Goal: Contribute content: Contribute content

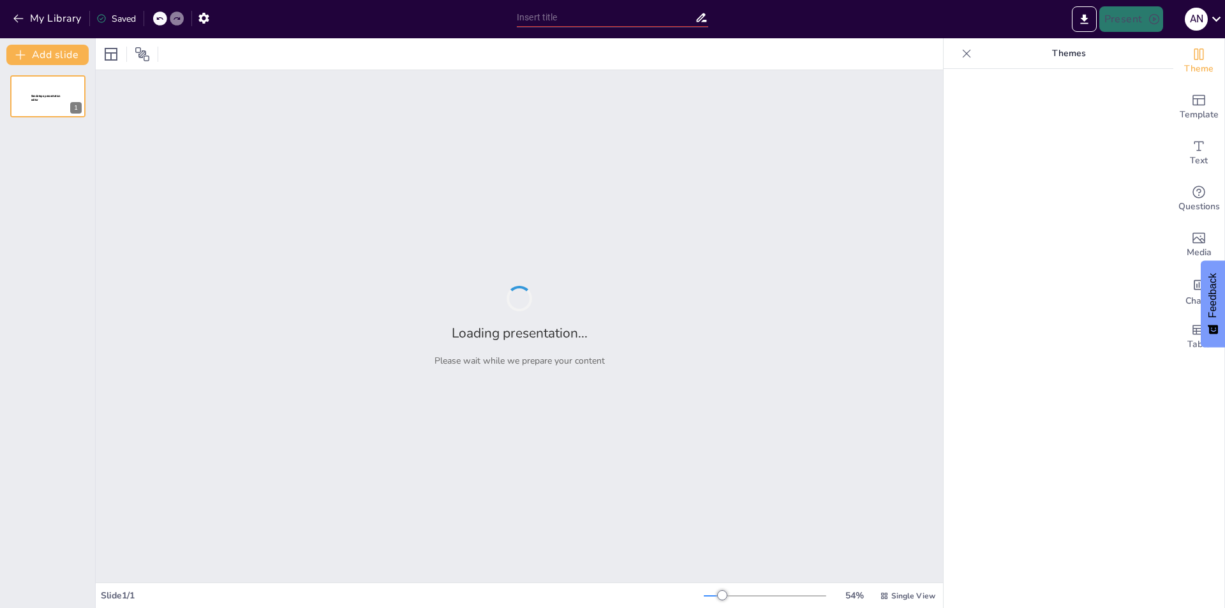
type input "Funcionamiento del Programa Fichaje Navatempus"
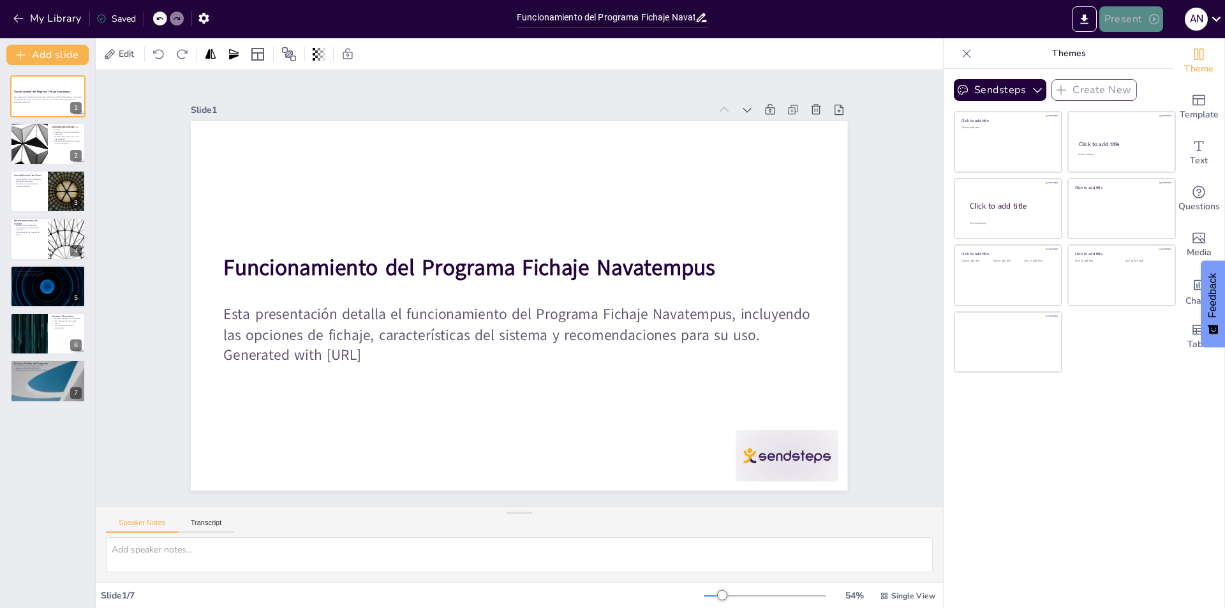
click at [1139, 20] on button "Present" at bounding box center [1131, 19] width 64 height 26
click at [1133, 49] on li "Preview presentation" at bounding box center [1150, 47] width 101 height 20
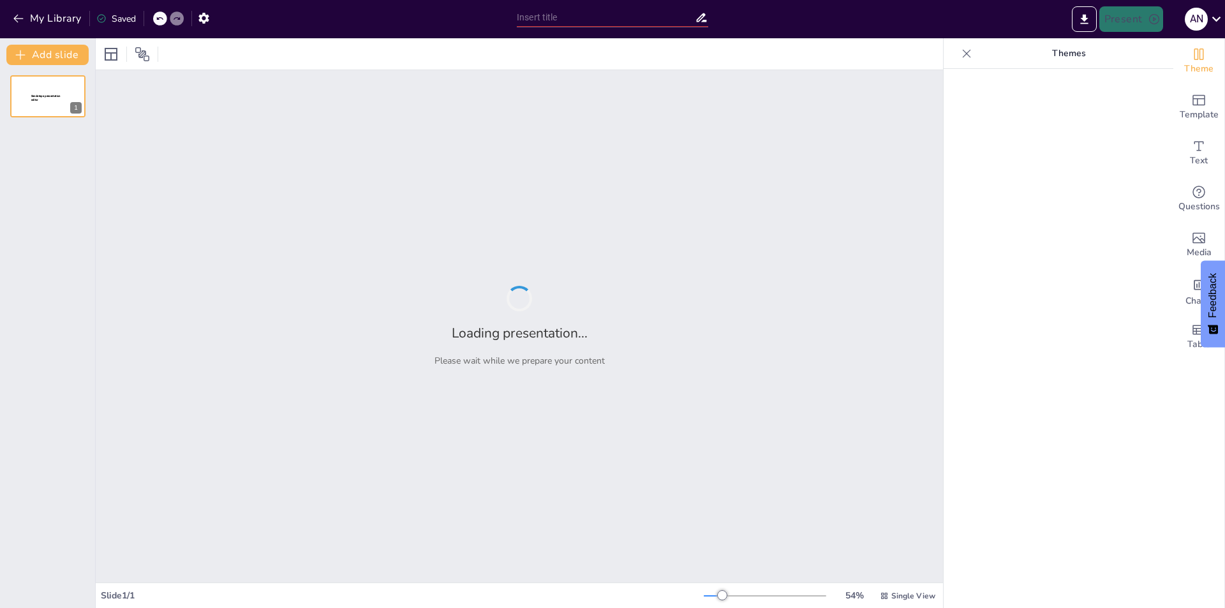
type input "Funcionamiento del Programa Fichaje Navatempus"
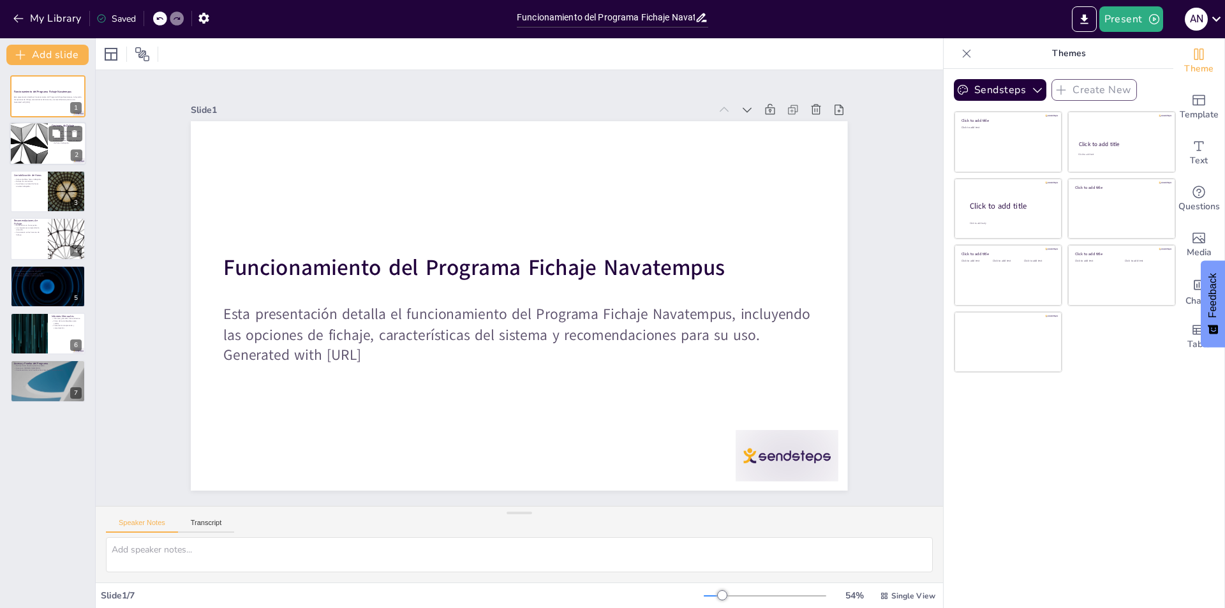
click at [47, 147] on div at bounding box center [28, 143] width 77 height 43
type textarea "Esta diapositiva destaca las dos opciones principales que tienen los empleados …"
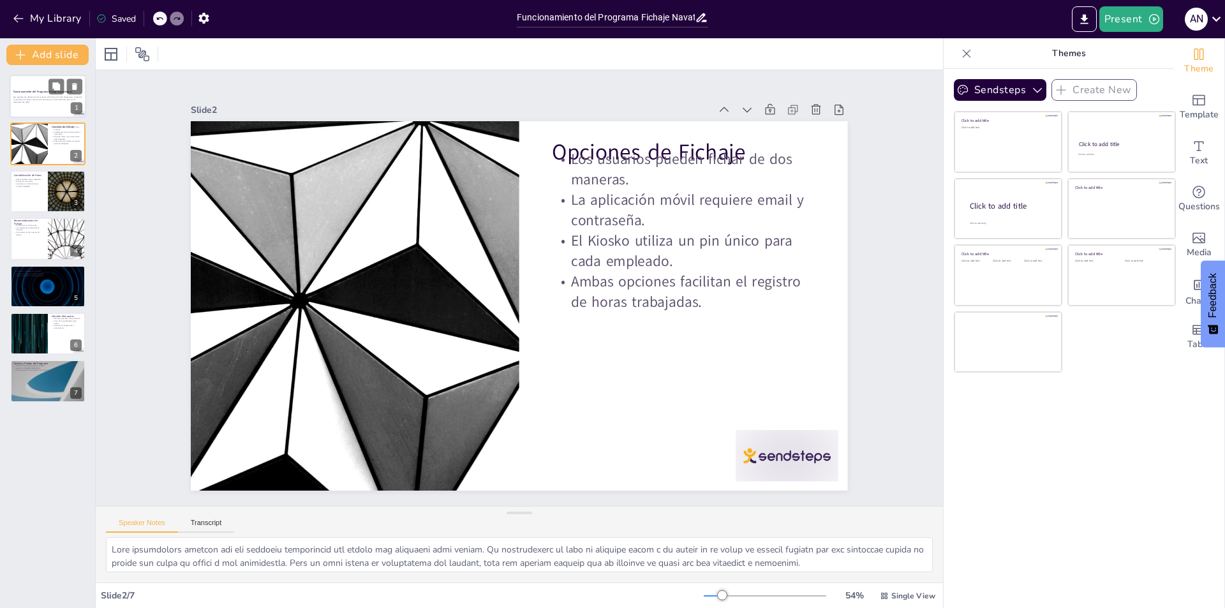
click at [45, 91] on strong "Funcionamiento del Programa Fichaje Navatempus" at bounding box center [42, 91] width 59 height 3
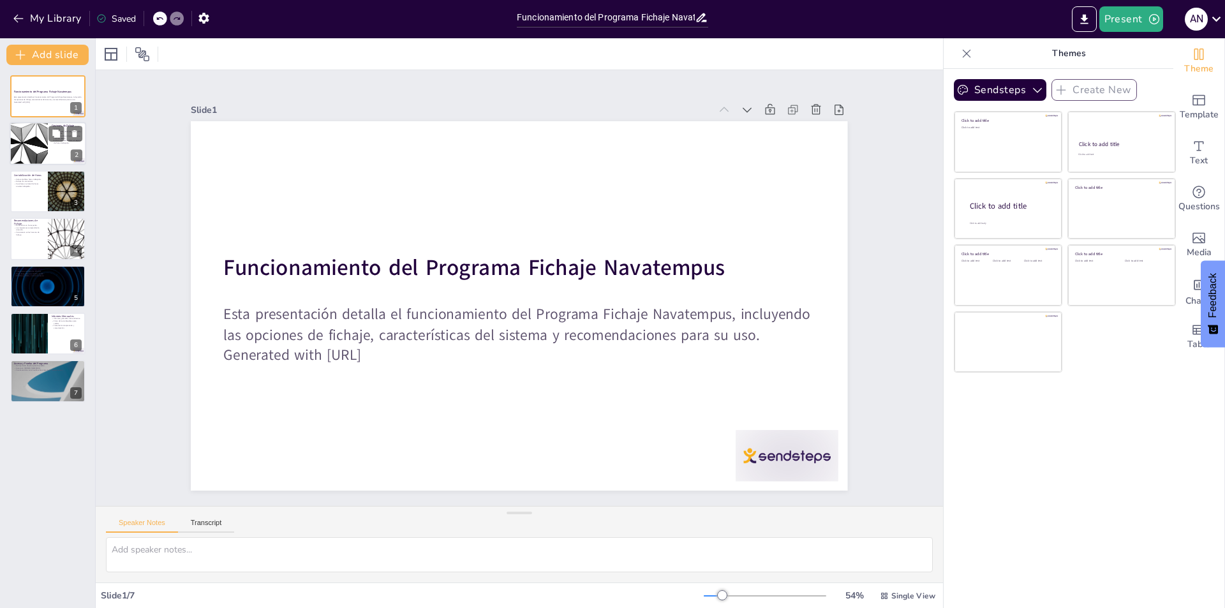
click at [40, 160] on div at bounding box center [28, 143] width 77 height 43
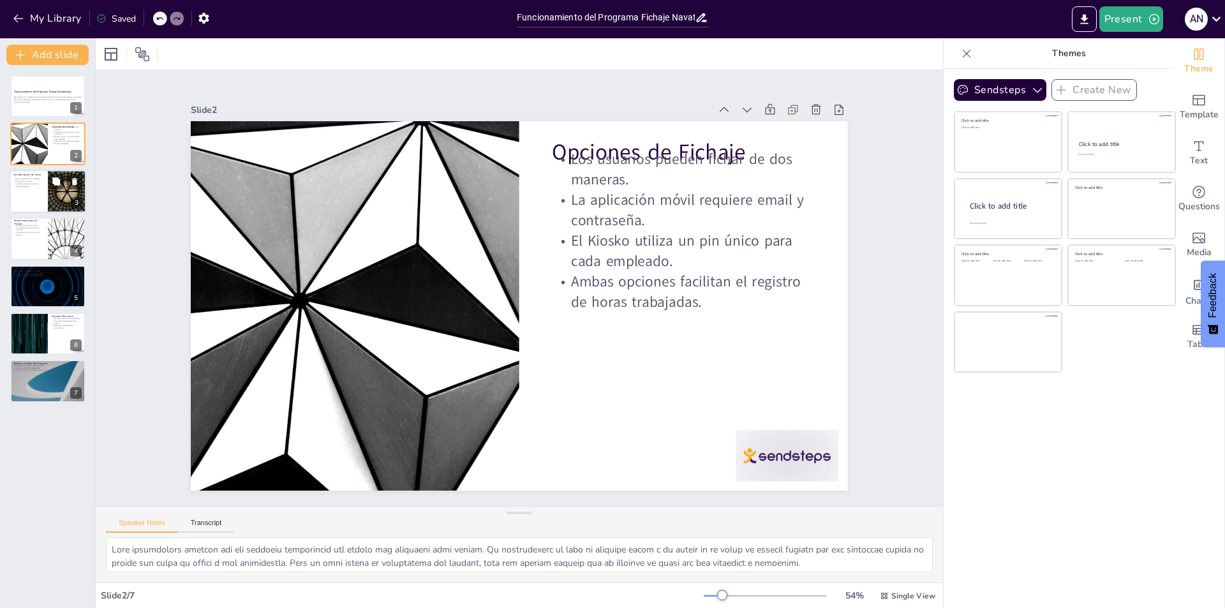
click at [45, 211] on div at bounding box center [48, 191] width 77 height 43
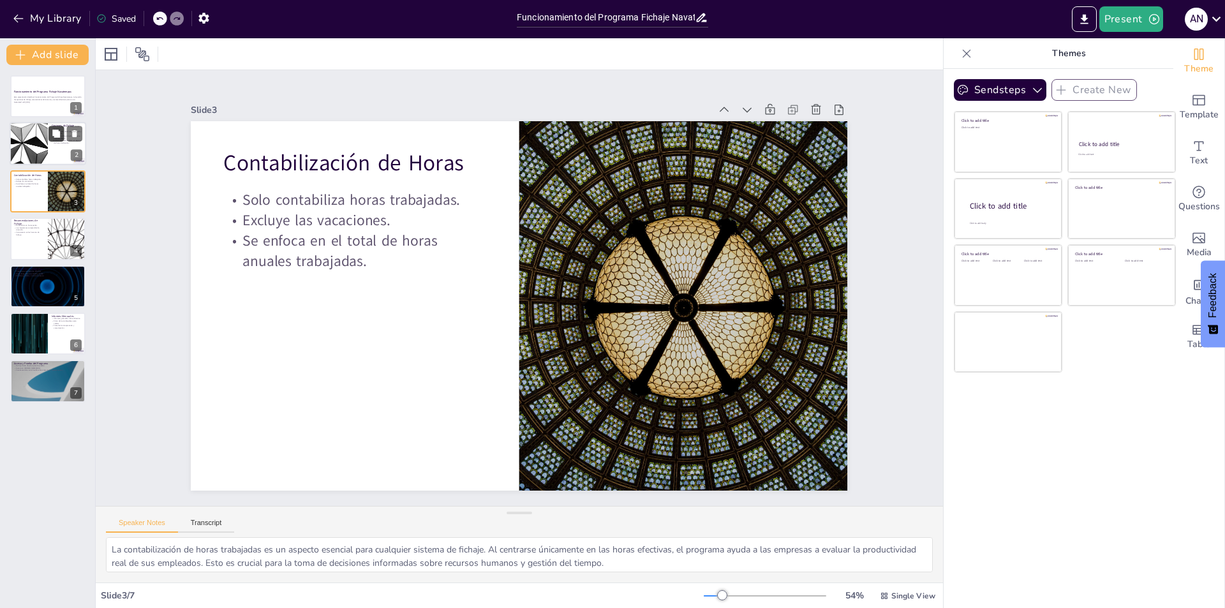
click at [57, 133] on icon at bounding box center [56, 134] width 8 height 8
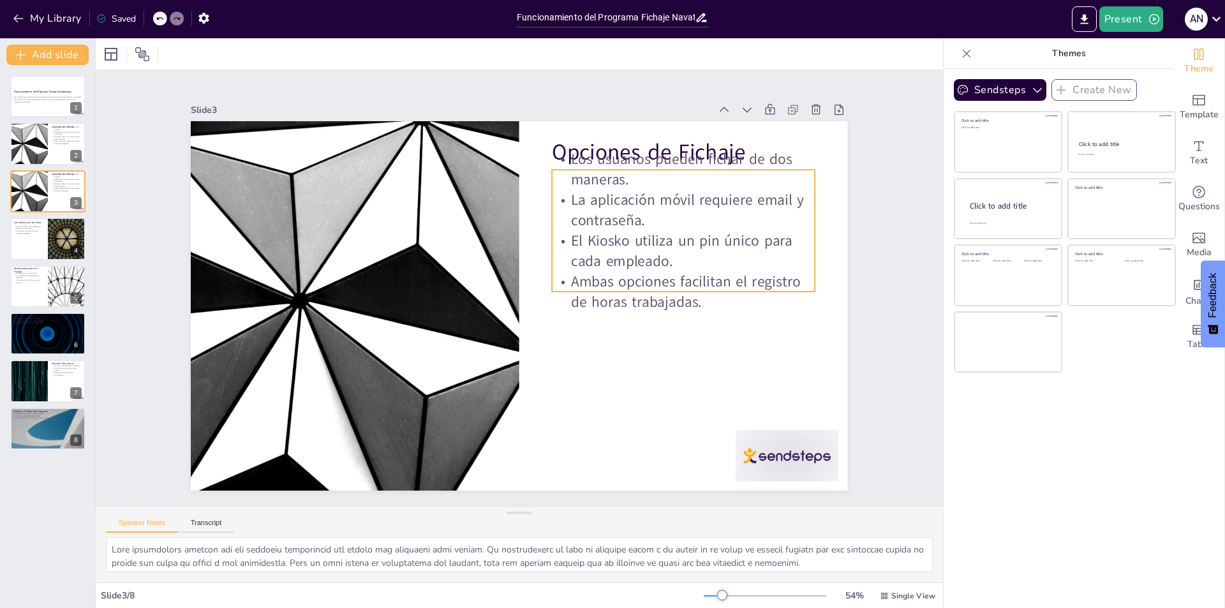
click at [618, 195] on p "Los usuarios pueden fichar de dos maneras." at bounding box center [722, 289] width 237 height 188
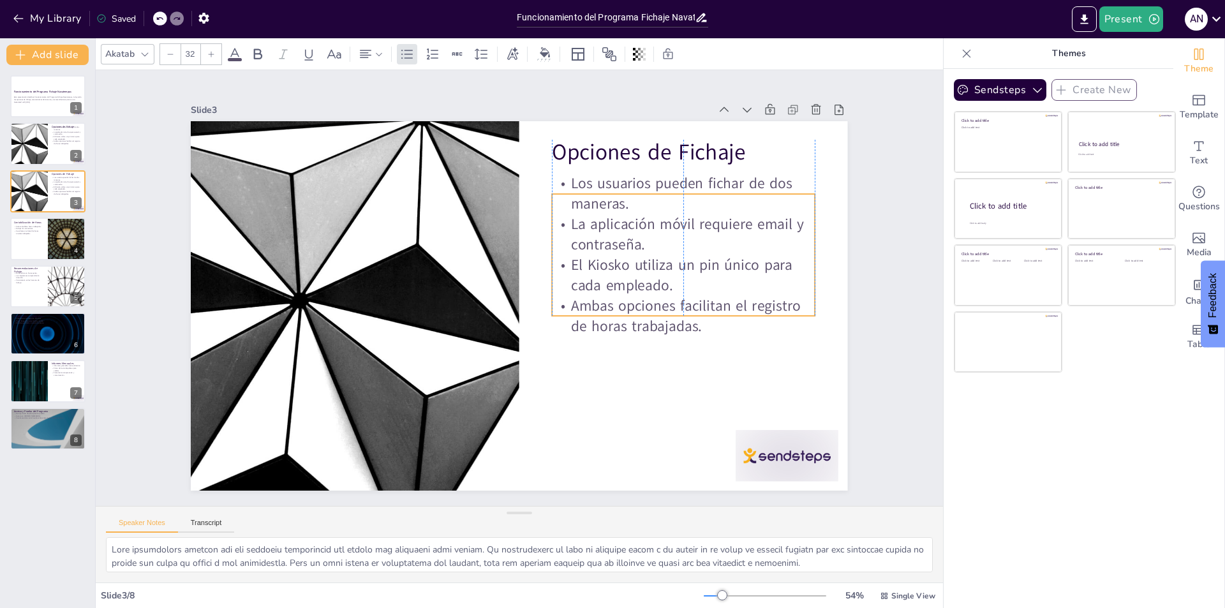
drag, startPoint x: 673, startPoint y: 165, endPoint x: 672, endPoint y: 189, distance: 24.3
click at [672, 196] on p "Los usuarios pueden fichar de dos maneras." at bounding box center [707, 268] width 256 height 144
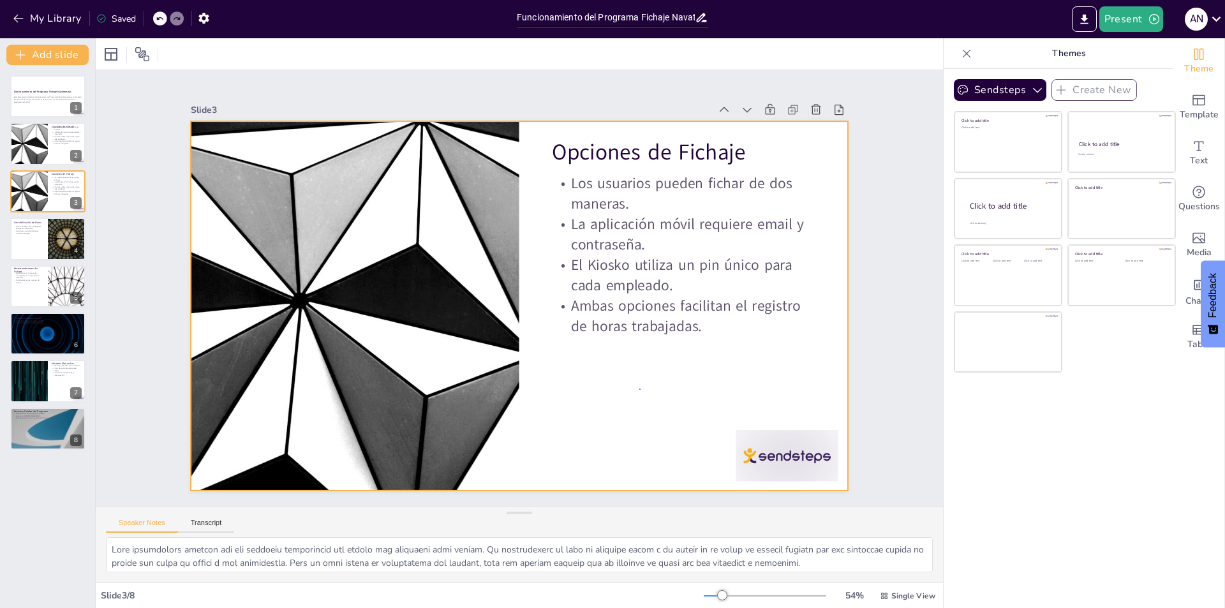
click at [641, 389] on div at bounding box center [512, 304] width 750 height 605
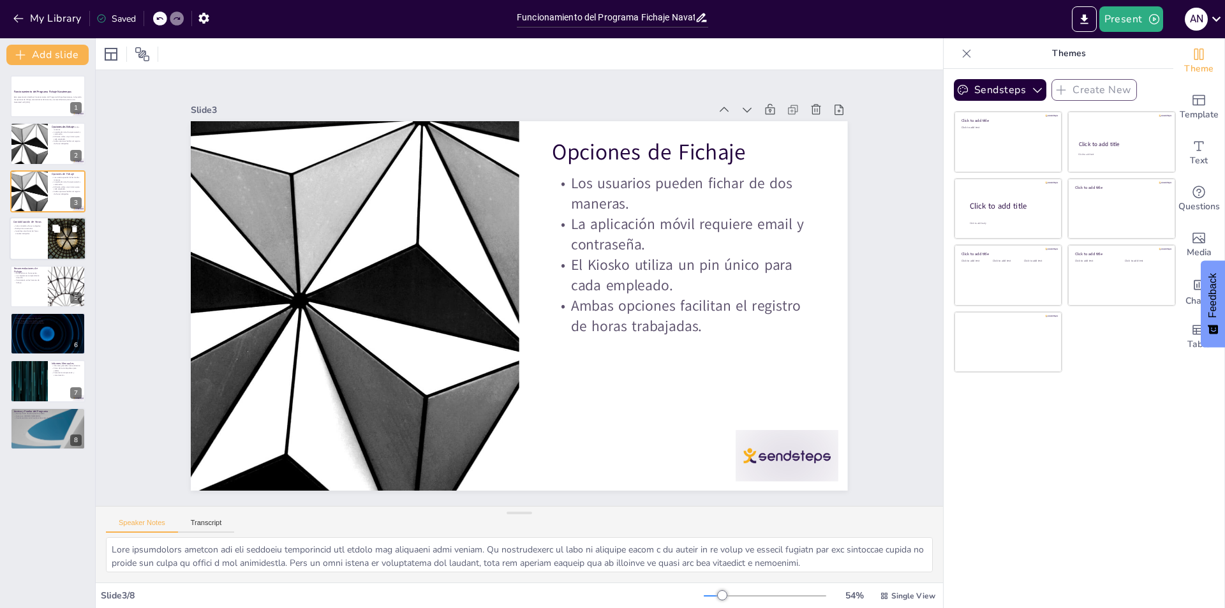
click at [54, 239] on div at bounding box center [67, 238] width 77 height 43
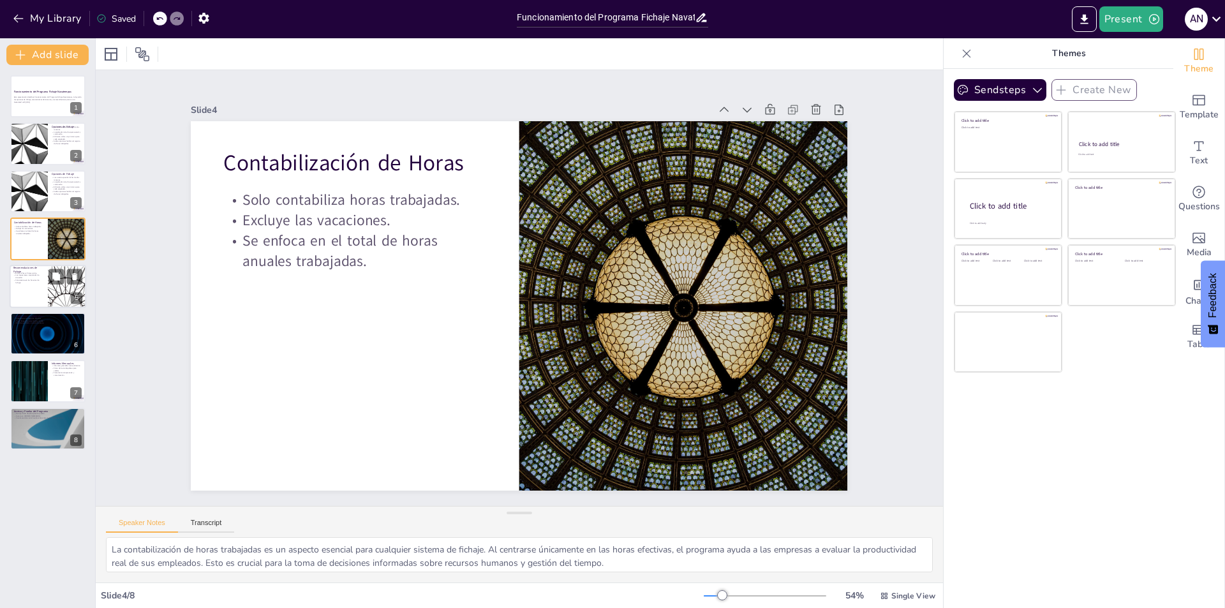
click at [50, 297] on div at bounding box center [67, 286] width 77 height 43
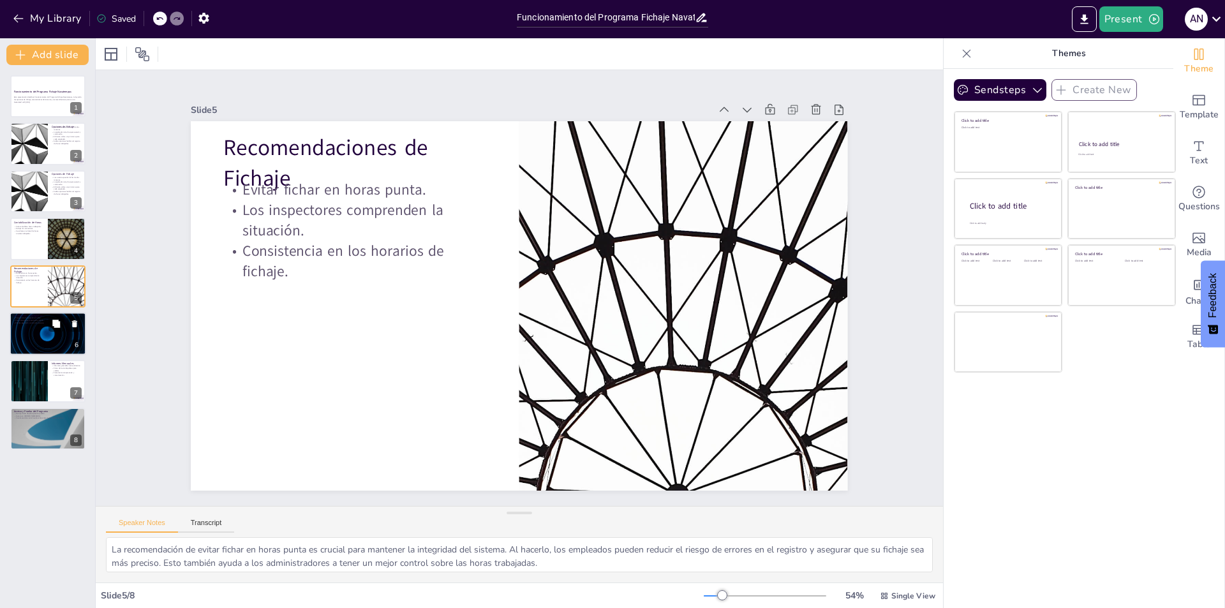
click at [36, 353] on div at bounding box center [48, 333] width 77 height 43
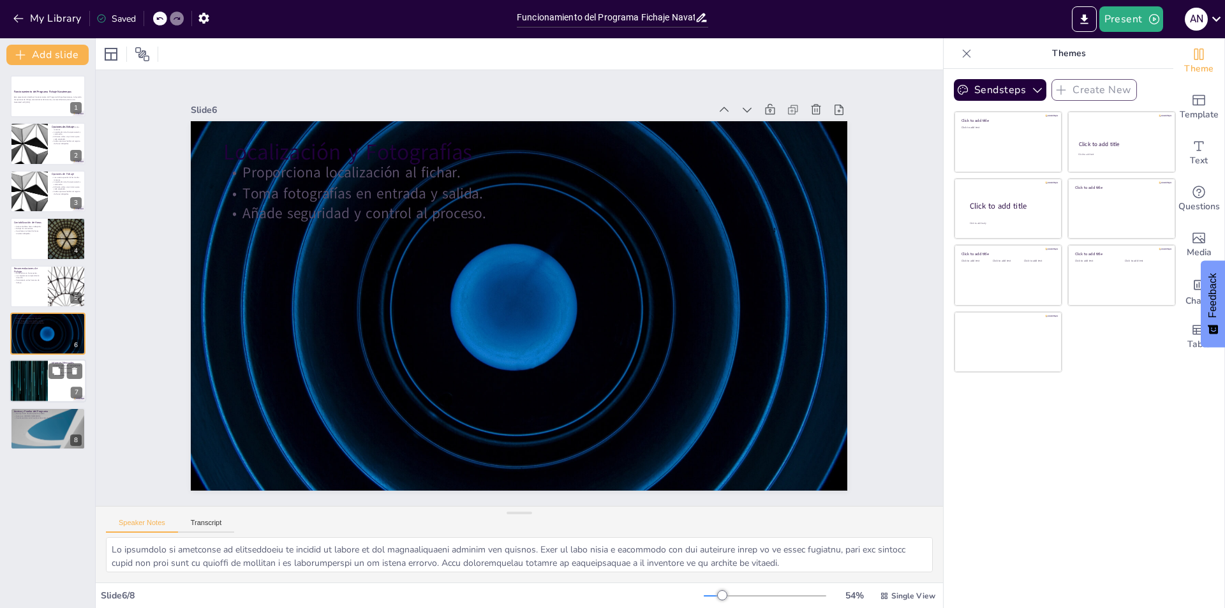
click at [43, 379] on div at bounding box center [28, 381] width 77 height 43
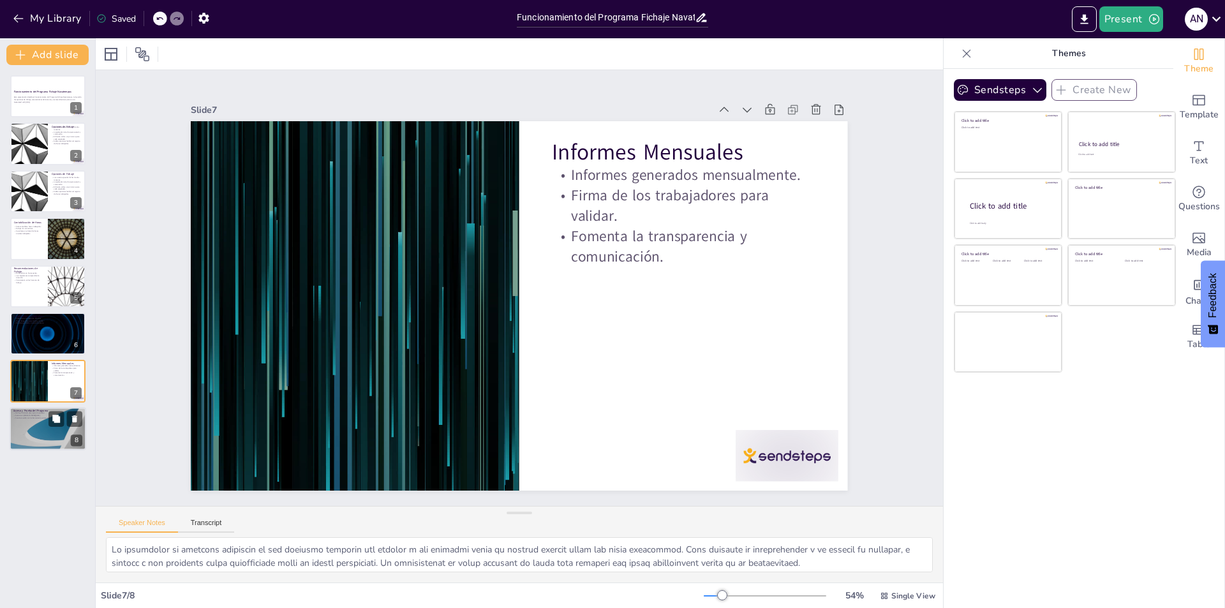
click at [55, 429] on div at bounding box center [48, 428] width 77 height 43
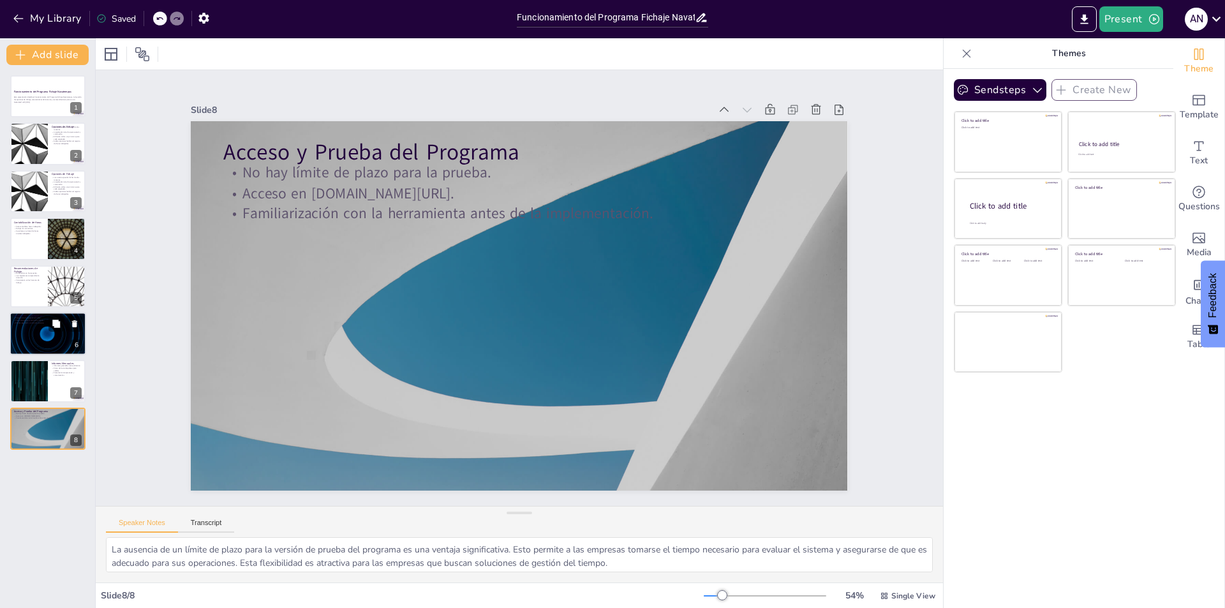
click at [41, 344] on div at bounding box center [48, 333] width 77 height 43
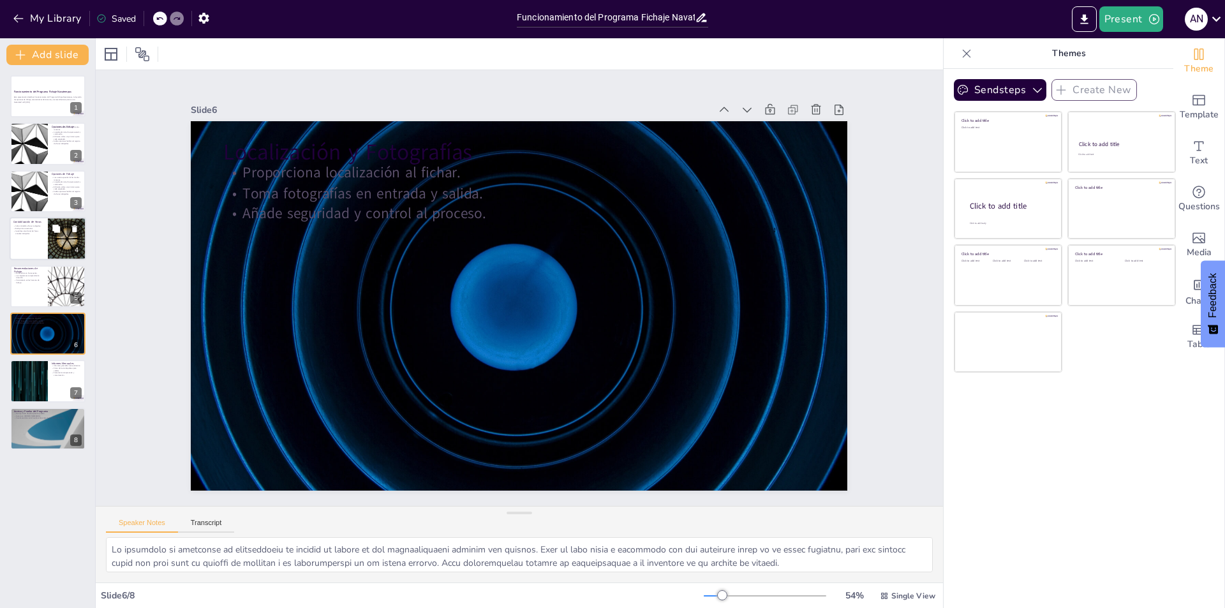
click at [43, 249] on div at bounding box center [48, 238] width 77 height 43
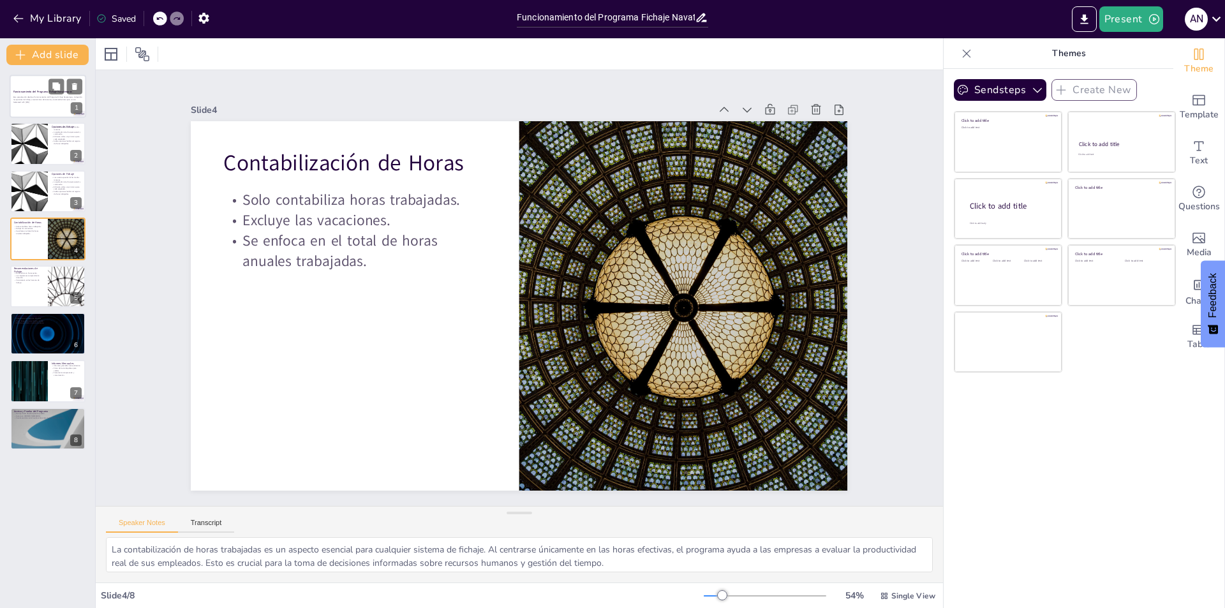
drag, startPoint x: 40, startPoint y: 145, endPoint x: 32, endPoint y: 85, distance: 60.5
click at [40, 144] on div at bounding box center [29, 143] width 75 height 42
type textarea "Esta diapositiva destaca las dos opciones principales que tienen los empleados …"
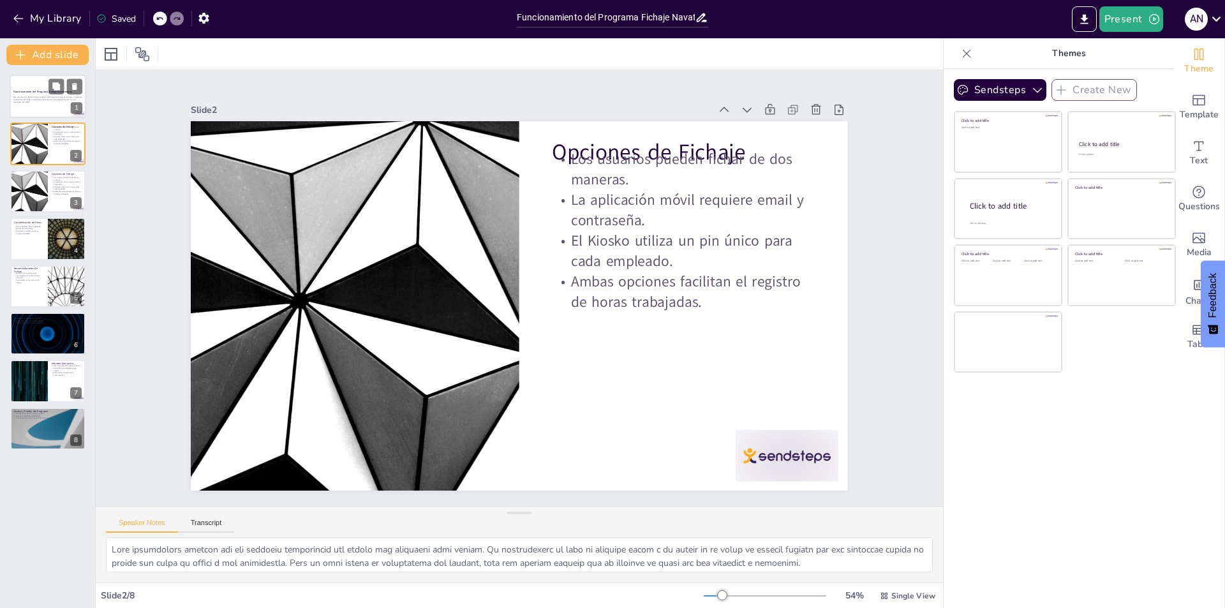
click at [32, 80] on div at bounding box center [48, 96] width 77 height 43
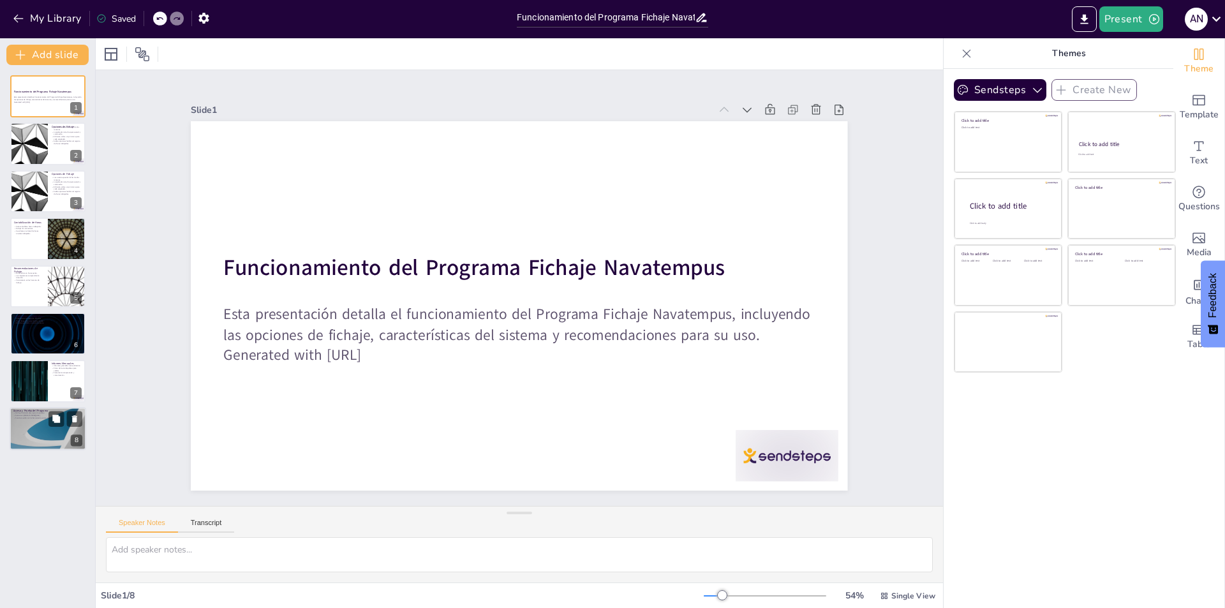
click at [38, 436] on div at bounding box center [48, 428] width 77 height 43
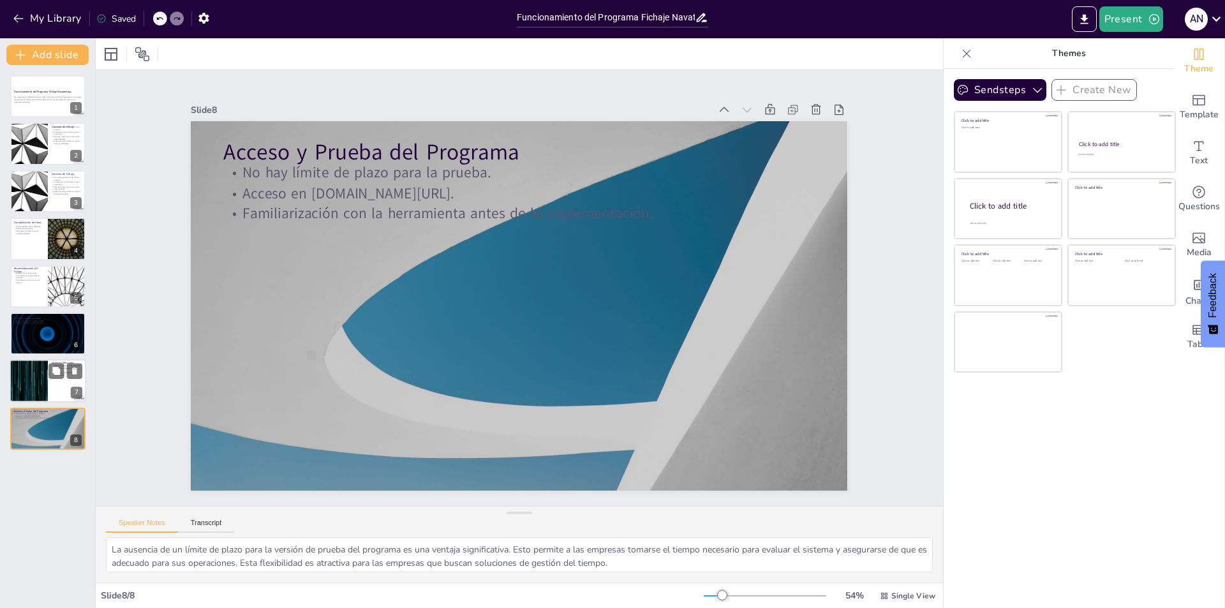
click at [39, 366] on div at bounding box center [28, 381] width 77 height 43
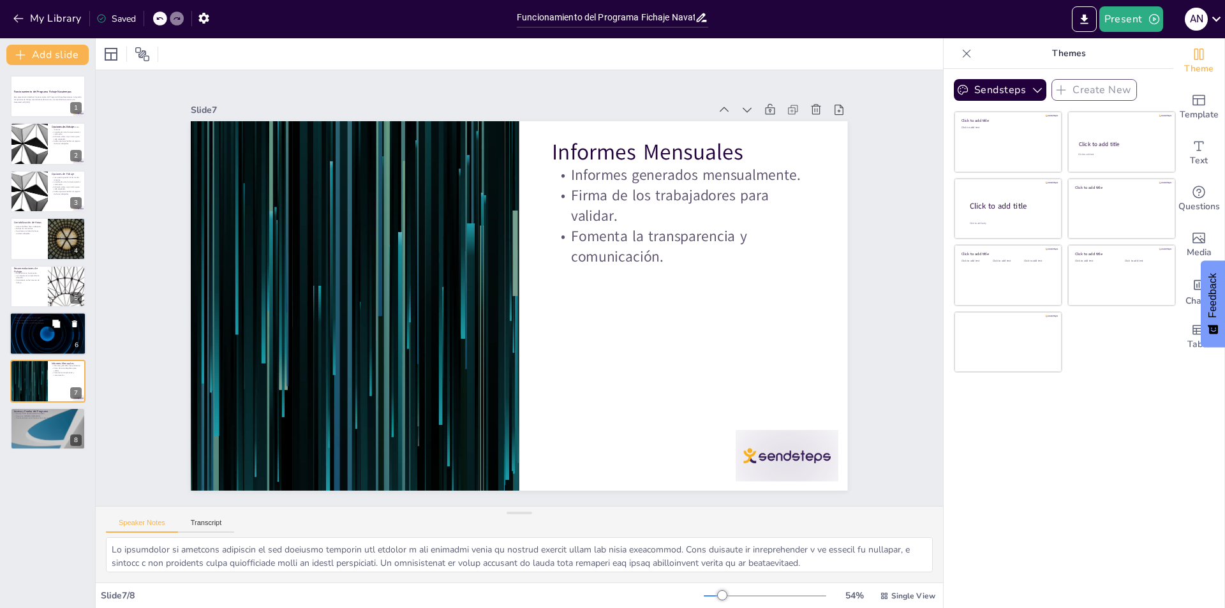
click at [40, 325] on div at bounding box center [48, 333] width 77 height 43
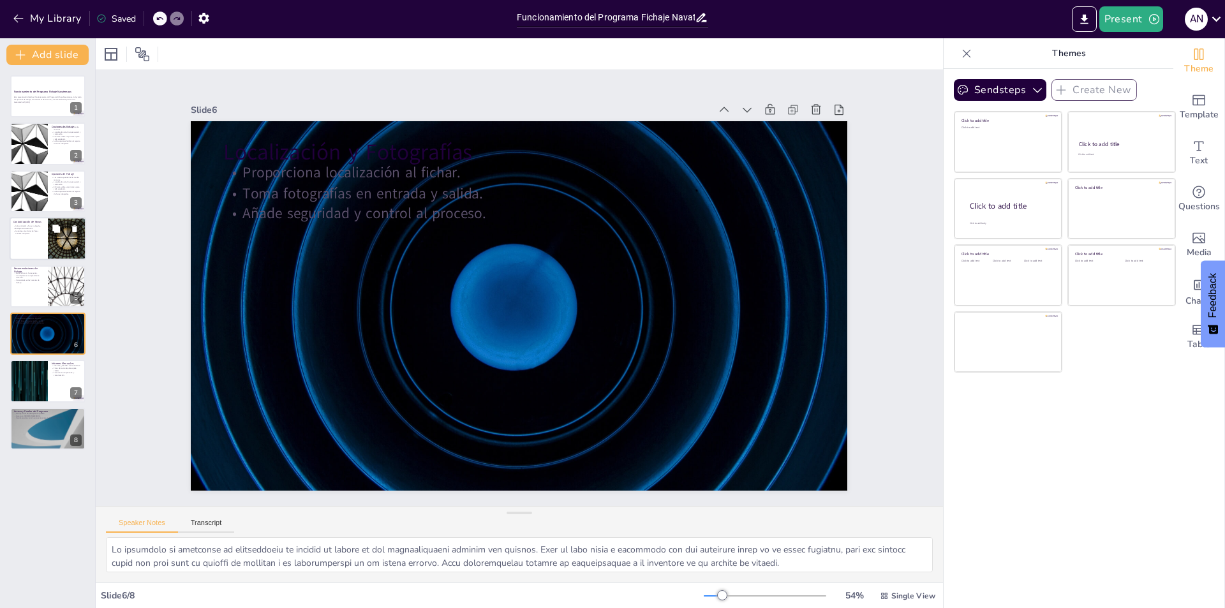
click at [48, 256] on div at bounding box center [67, 238] width 77 height 43
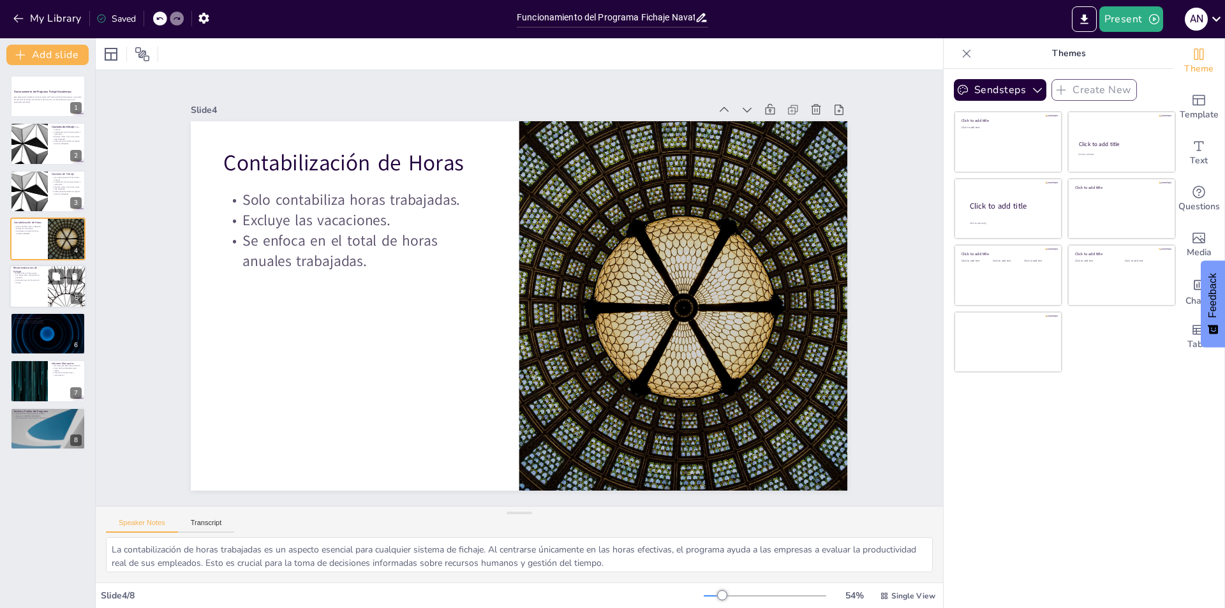
click at [46, 289] on div at bounding box center [48, 286] width 77 height 43
type textarea "La recomendación de evitar fichar en horas punta es crucial para mantener la in…"
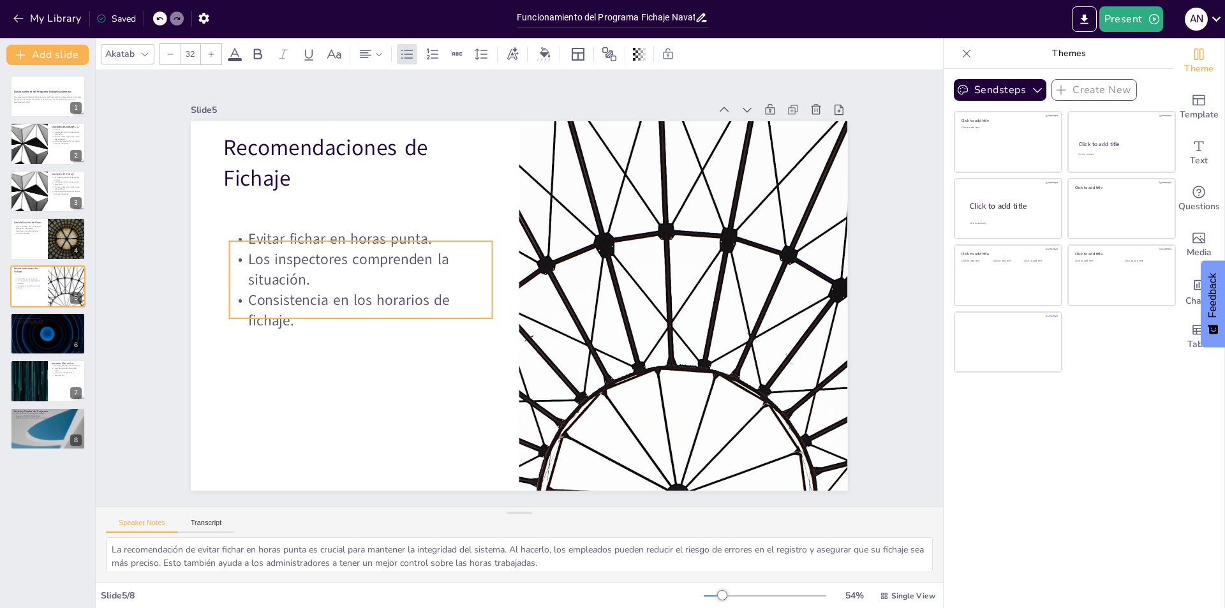
drag, startPoint x: 291, startPoint y: 202, endPoint x: 297, endPoint y: 251, distance: 49.5
click at [297, 251] on p "Los inspectores comprenden la situación." at bounding box center [367, 236] width 265 height 94
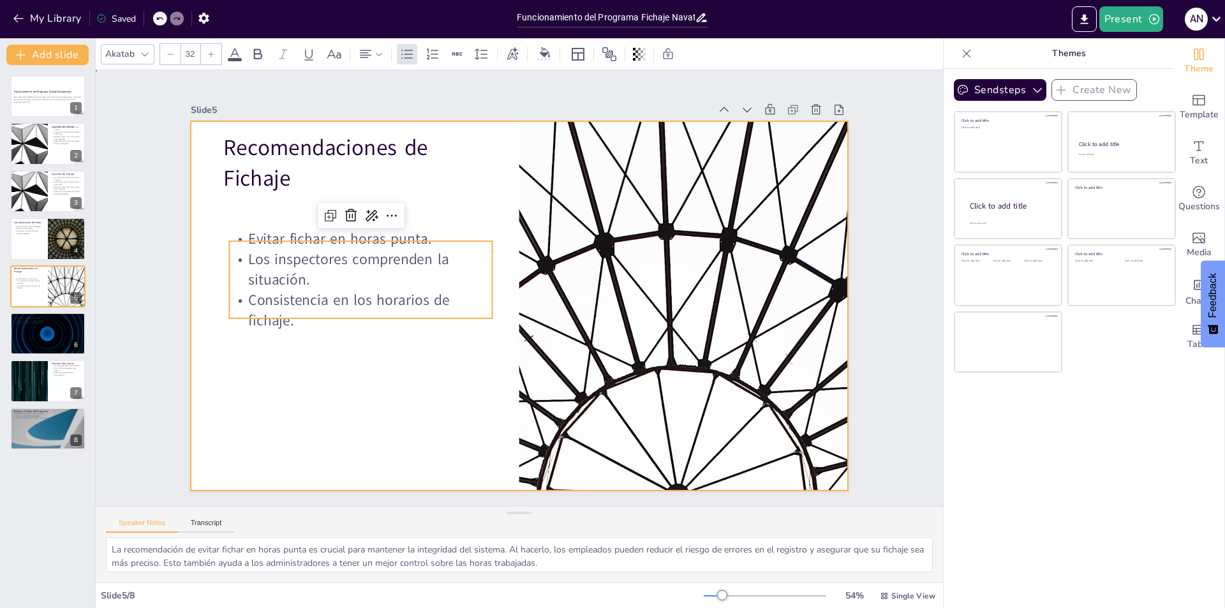
click at [318, 190] on div at bounding box center [512, 304] width 750 height 605
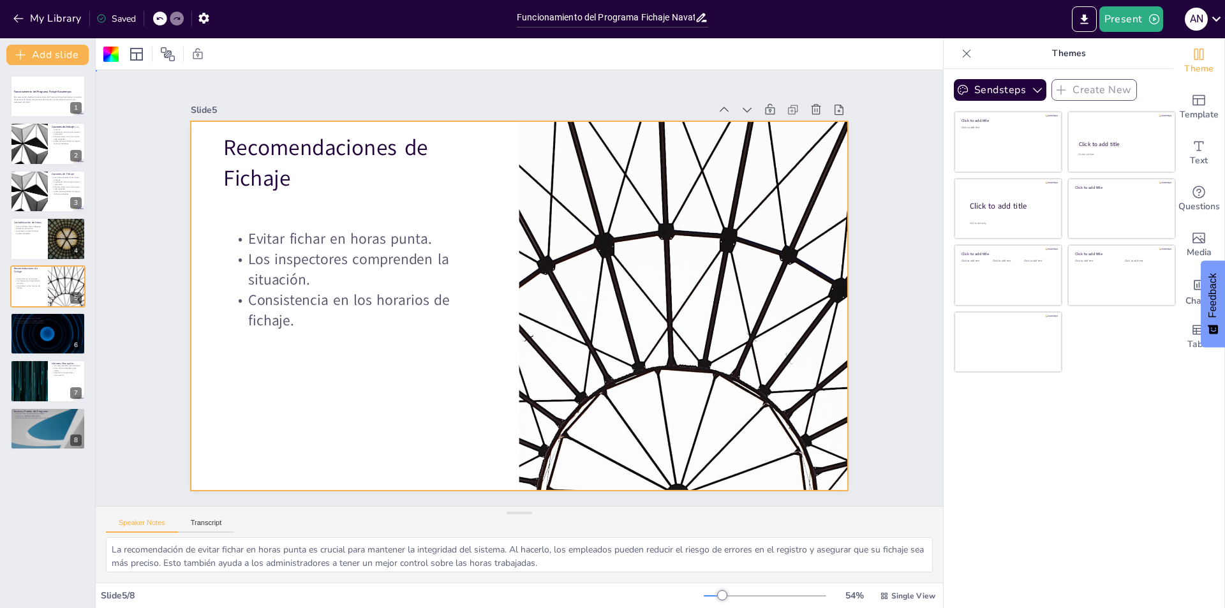
click at [505, 396] on div at bounding box center [512, 304] width 750 height 604
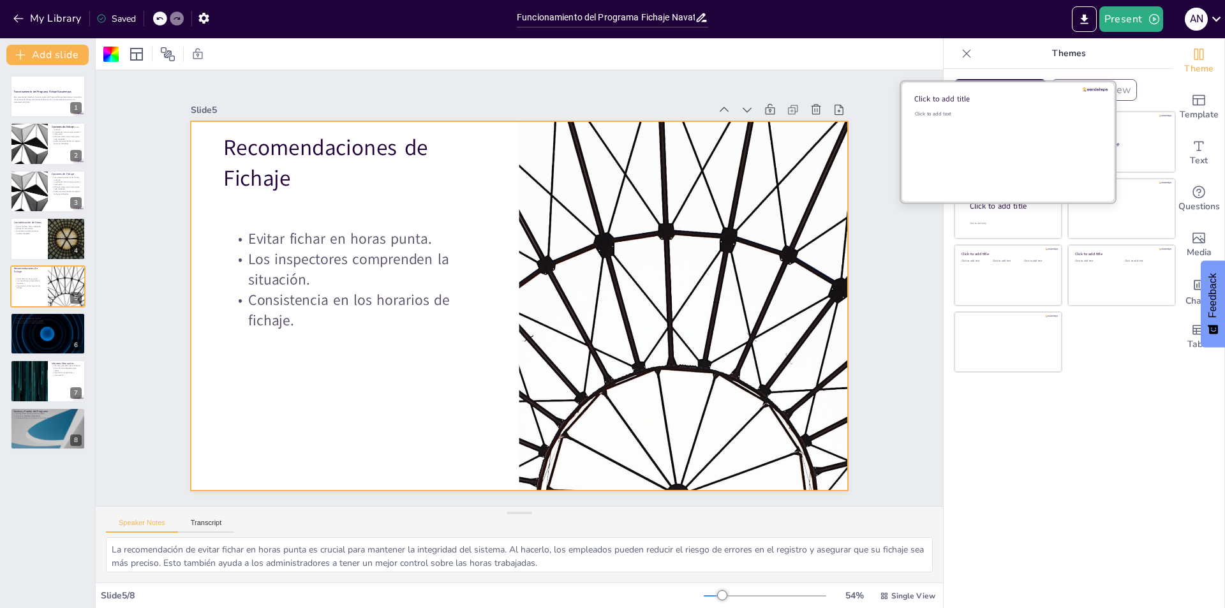
click at [982, 142] on div "Click to add text" at bounding box center [1006, 149] width 182 height 79
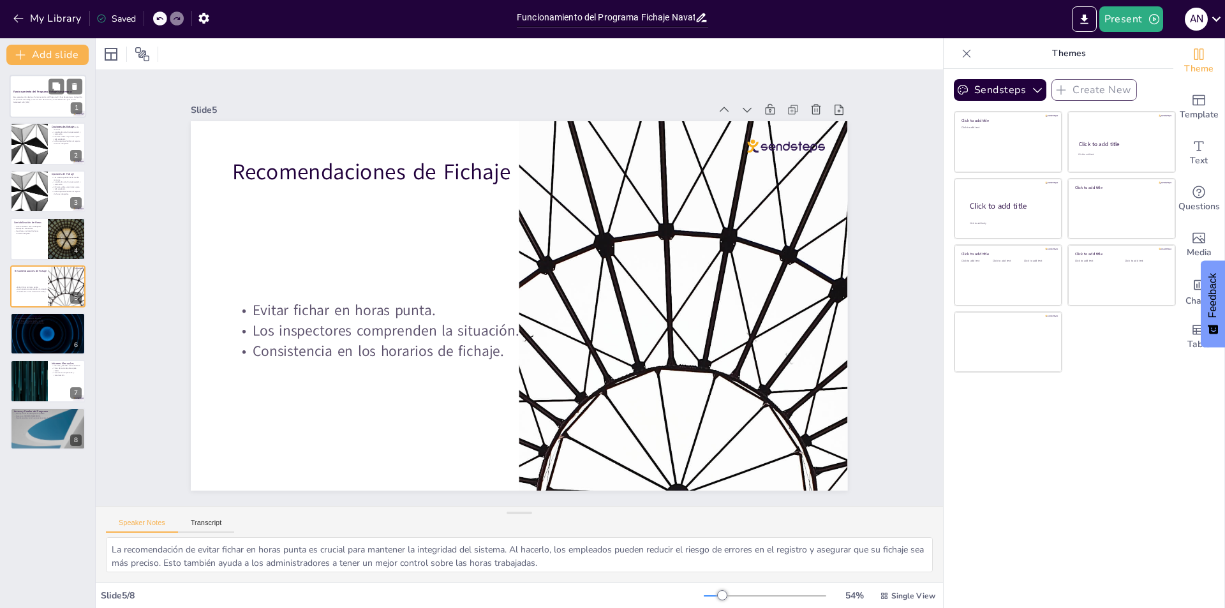
click at [18, 94] on div "Funcionamiento del Programa Fichaje Navatempus" at bounding box center [47, 92] width 69 height 6
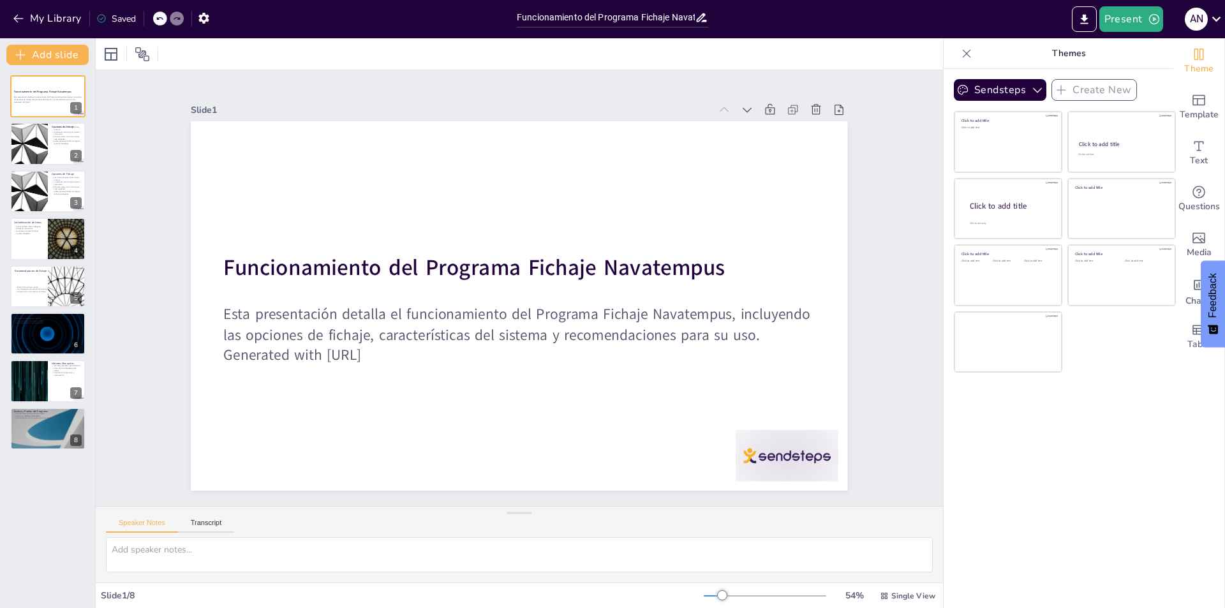
click at [205, 511] on div "Speaker Notes Transcript" at bounding box center [519, 522] width 847 height 31
click at [202, 522] on button "Transcript" at bounding box center [206, 526] width 57 height 14
click at [78, 436] on div "8" at bounding box center [76, 439] width 11 height 11
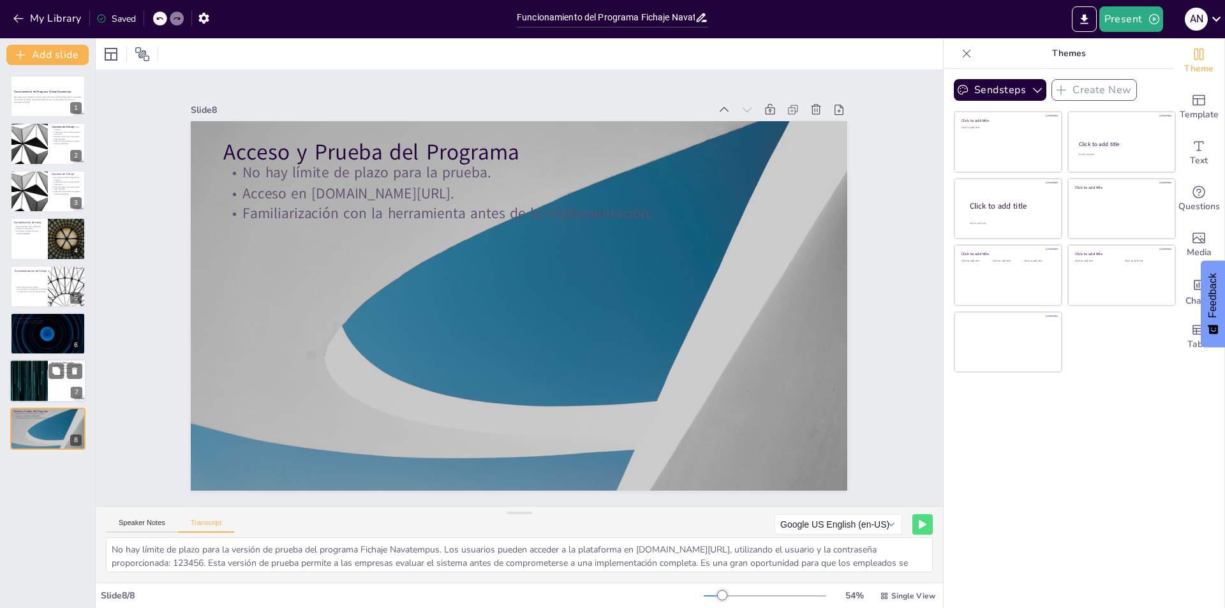
click at [54, 360] on div "Informes Mensuales Informes generados mensualmente. Firma de los trabajadores p…" at bounding box center [48, 381] width 77 height 43
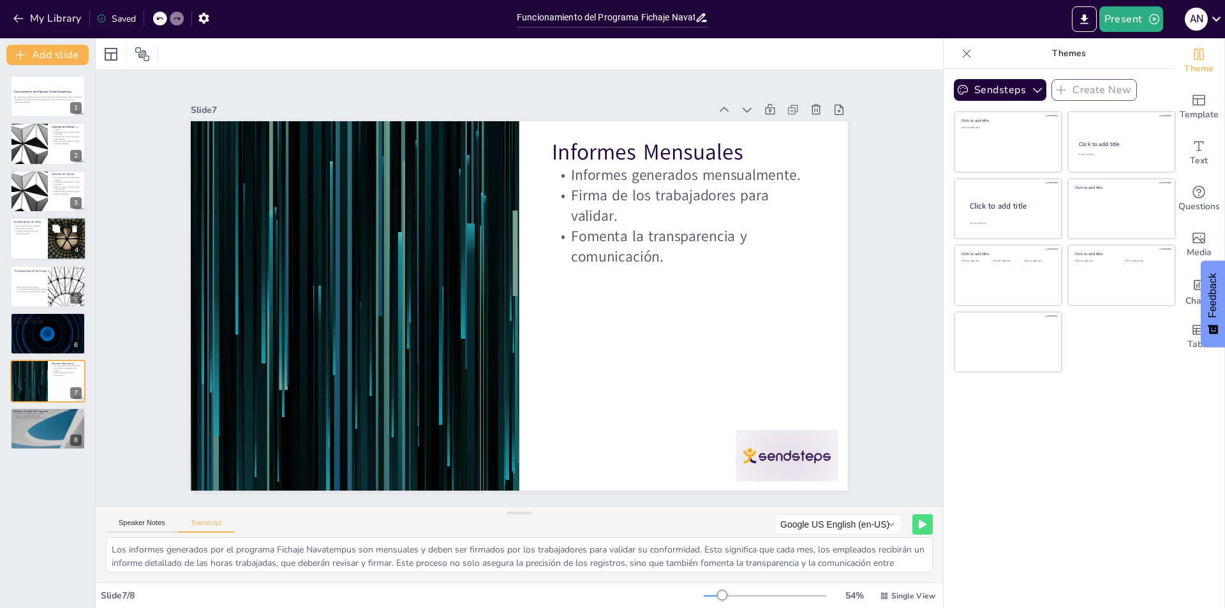
click at [47, 251] on div at bounding box center [48, 238] width 77 height 43
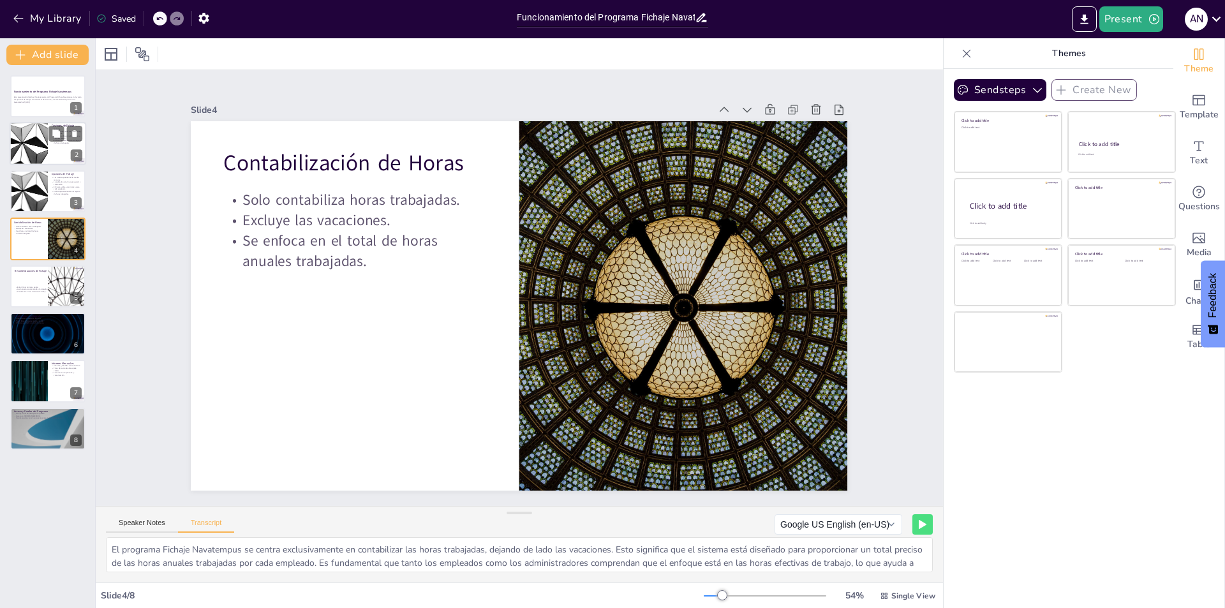
drag, startPoint x: 73, startPoint y: 204, endPoint x: 82, endPoint y: 145, distance: 58.8
click at [73, 203] on div "3" at bounding box center [75, 202] width 11 height 11
type textarea "Los usuarios pueden fichar de dos maneras: primero, a través de la aplicación m…"
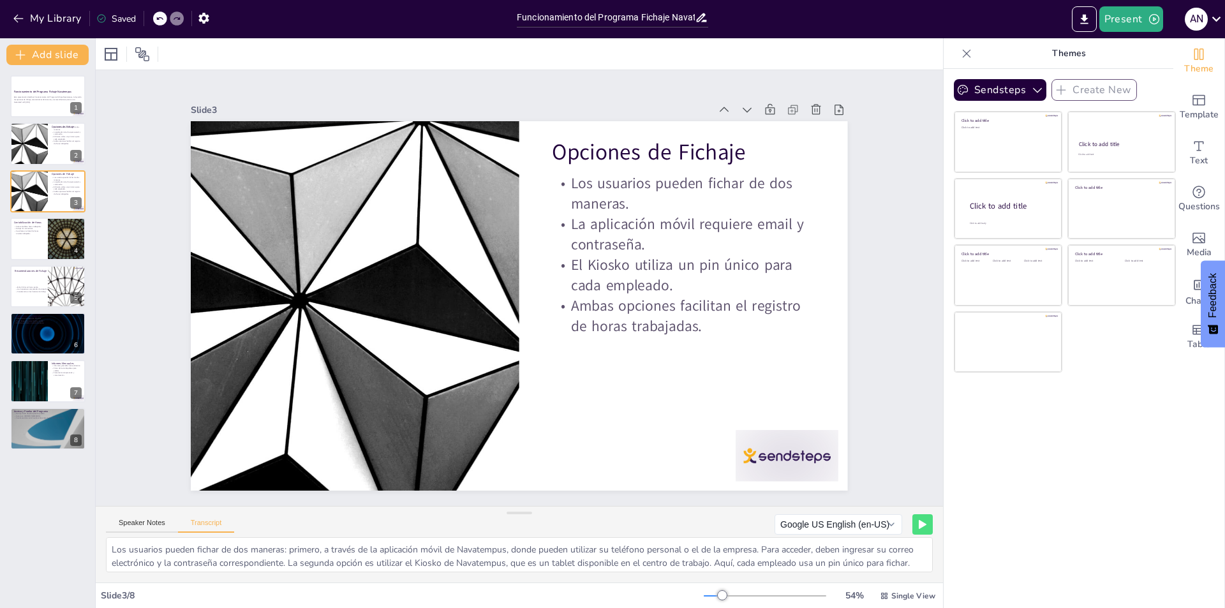
click at [87, 101] on div "Funcionamiento del Programa Fichaje Navatempus Esta presentación detalla el fun…" at bounding box center [47, 262] width 95 height 374
click at [40, 80] on div at bounding box center [48, 96] width 77 height 43
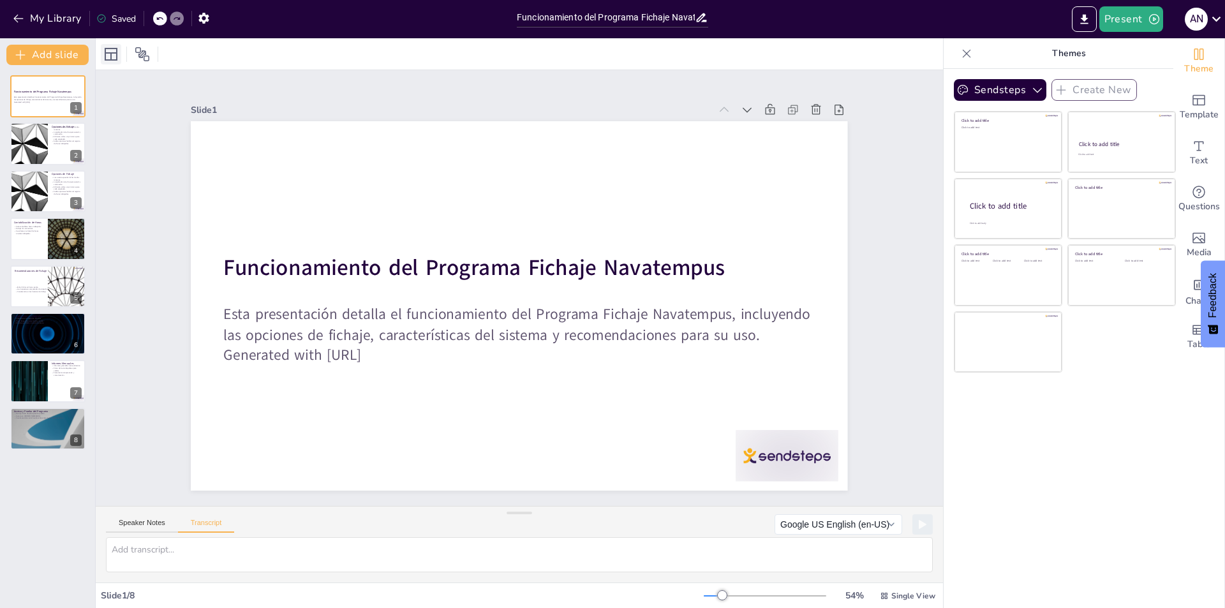
click at [108, 44] on div at bounding box center [111, 54] width 20 height 20
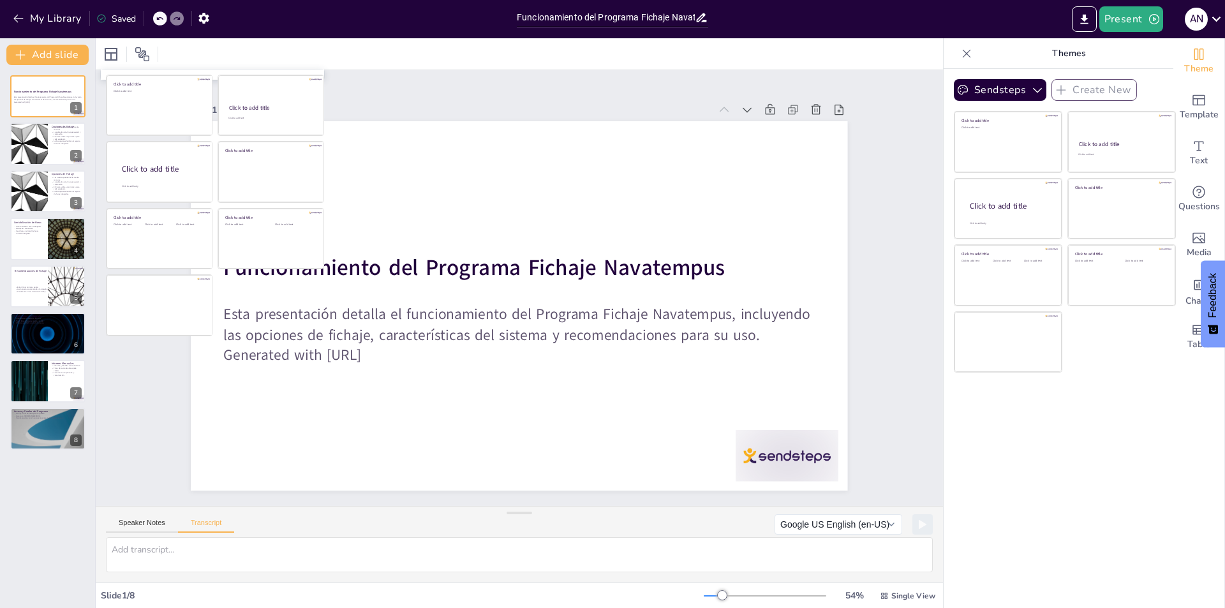
click at [256, 98] on div at bounding box center [271, 105] width 107 height 61
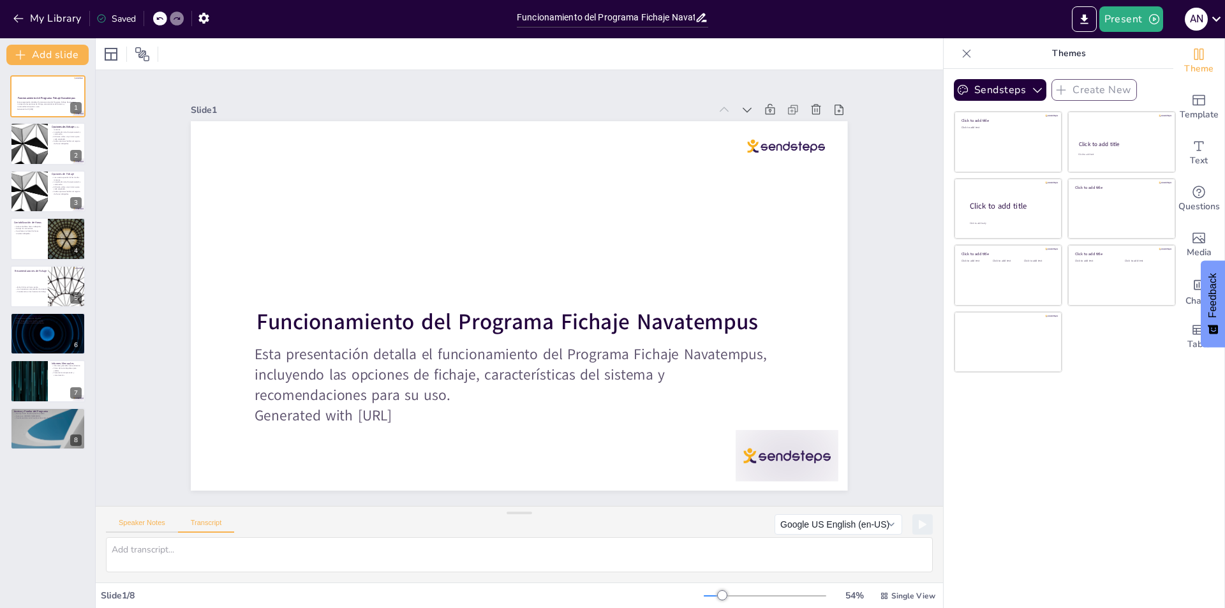
click at [131, 530] on button "Speaker Notes" at bounding box center [142, 526] width 72 height 14
click at [1197, 259] on span "Media" at bounding box center [1199, 253] width 25 height 14
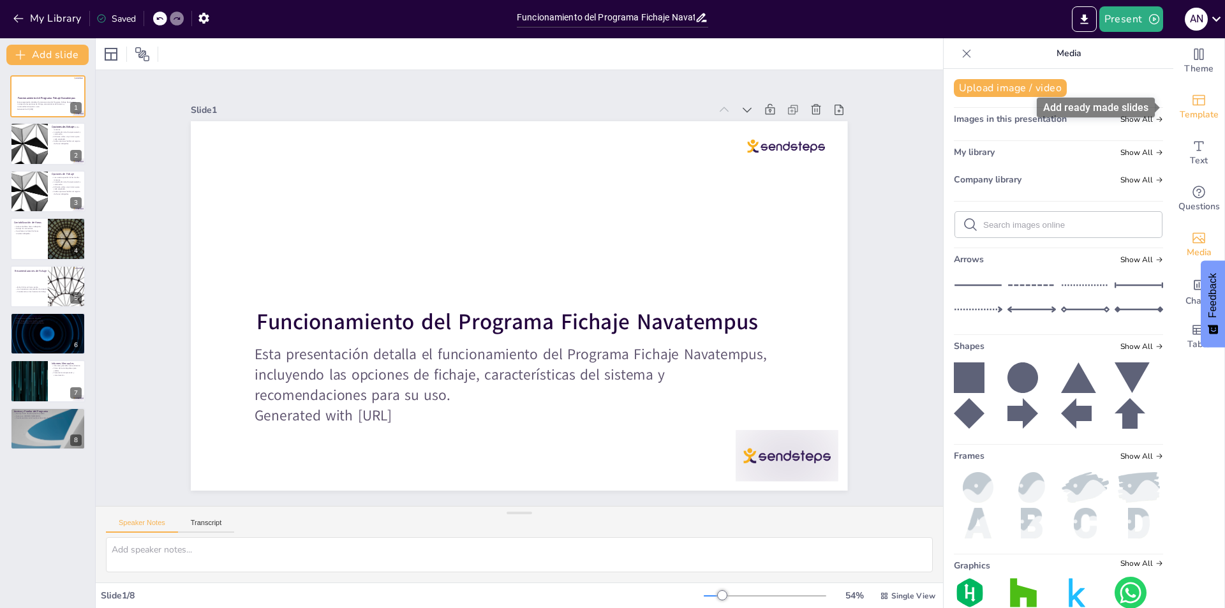
drag, startPoint x: 1180, startPoint y: 108, endPoint x: 1187, endPoint y: 106, distance: 7.9
click at [1187, 106] on div "Template" at bounding box center [1198, 107] width 51 height 46
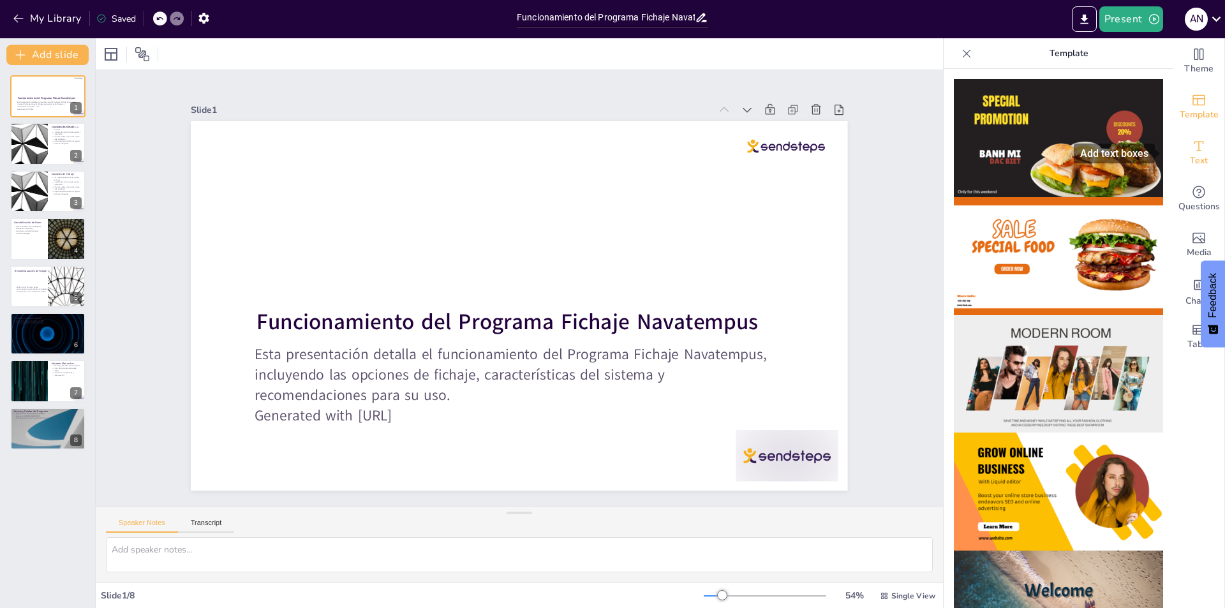
drag, startPoint x: 1198, startPoint y: 152, endPoint x: 1120, endPoint y: 153, distance: 77.8
click at [1196, 153] on div "Text" at bounding box center [1198, 153] width 51 height 46
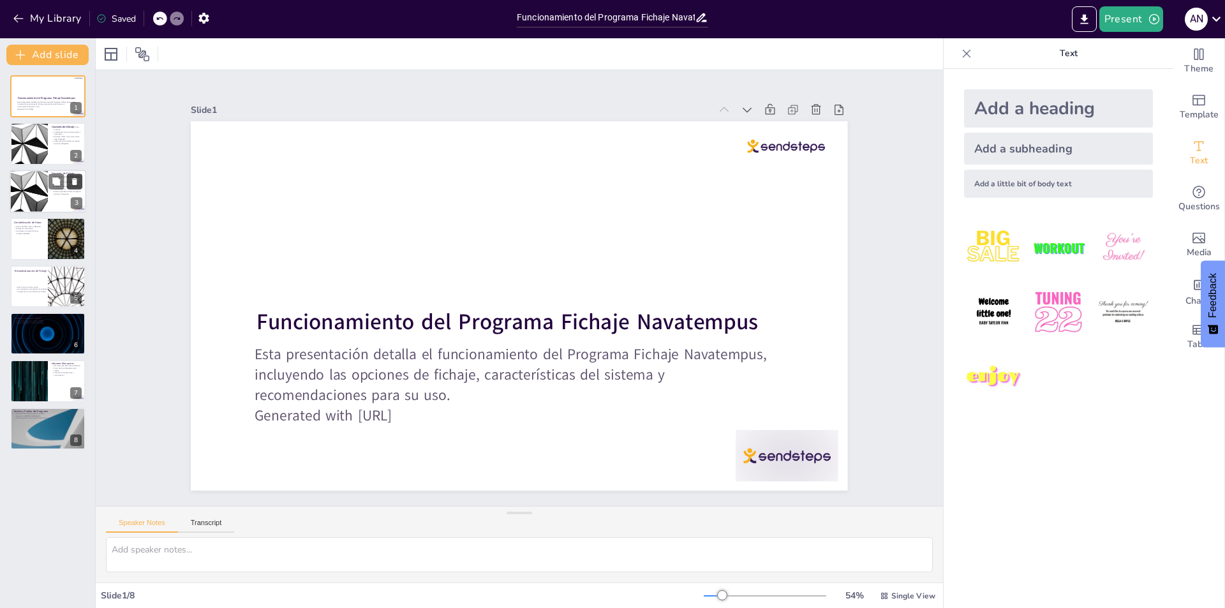
click at [73, 182] on icon at bounding box center [74, 181] width 5 height 7
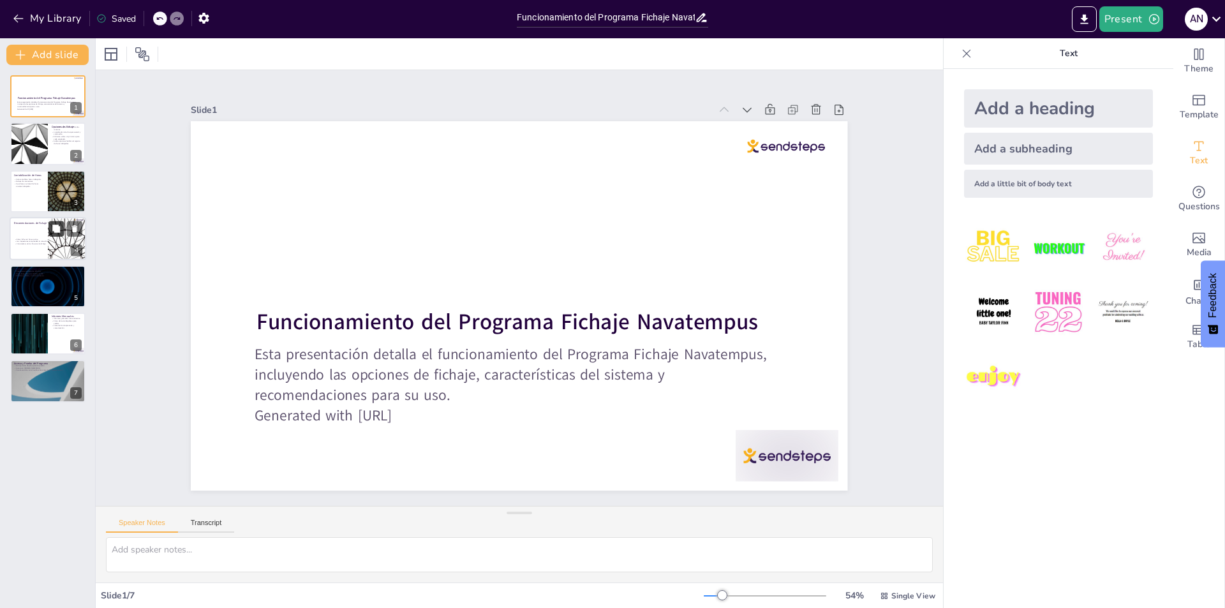
click at [61, 228] on icon at bounding box center [56, 229] width 9 height 9
type textarea "La recomendación de evitar fichar en horas punta es crucial para mantener la in…"
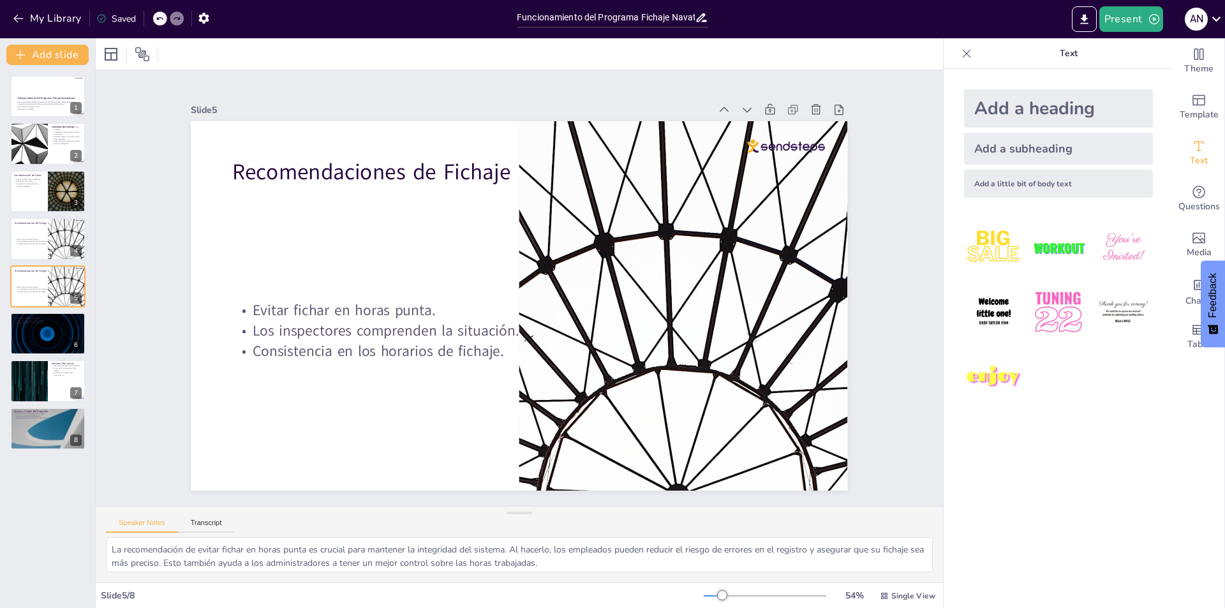
click at [130, 20] on div "Saved" at bounding box center [116, 19] width 40 height 12
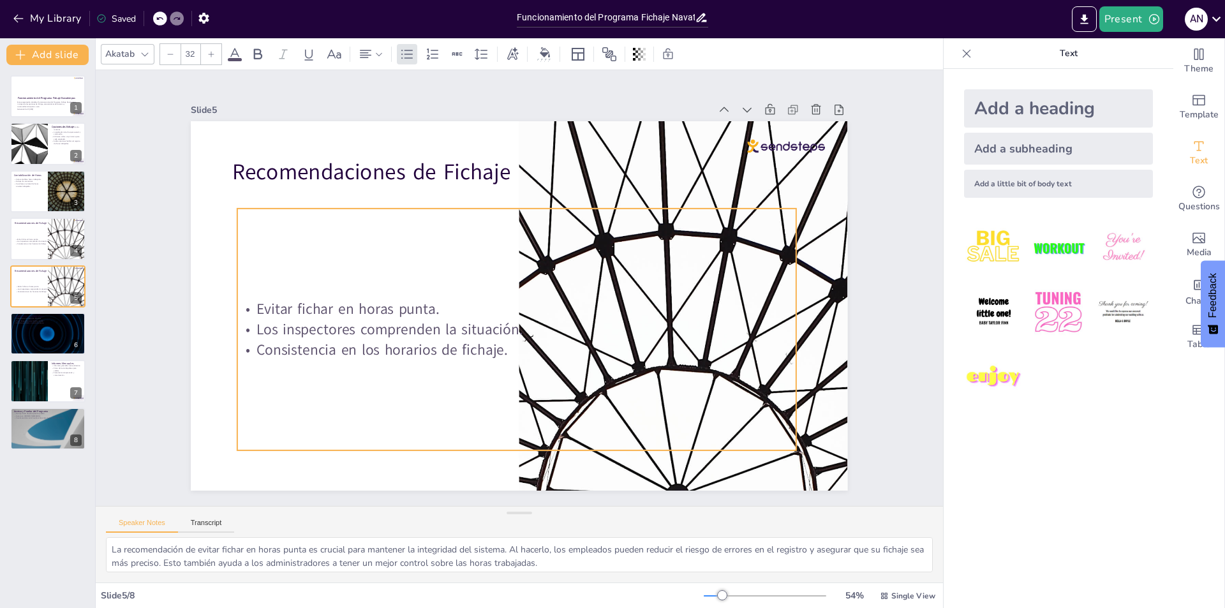
click at [424, 421] on div "Evitar fichar en horas punta. Los inspectores comprenden la situación. Consiste…" at bounding box center [504, 326] width 606 height 403
click at [210, 375] on div at bounding box center [518, 305] width 692 height 436
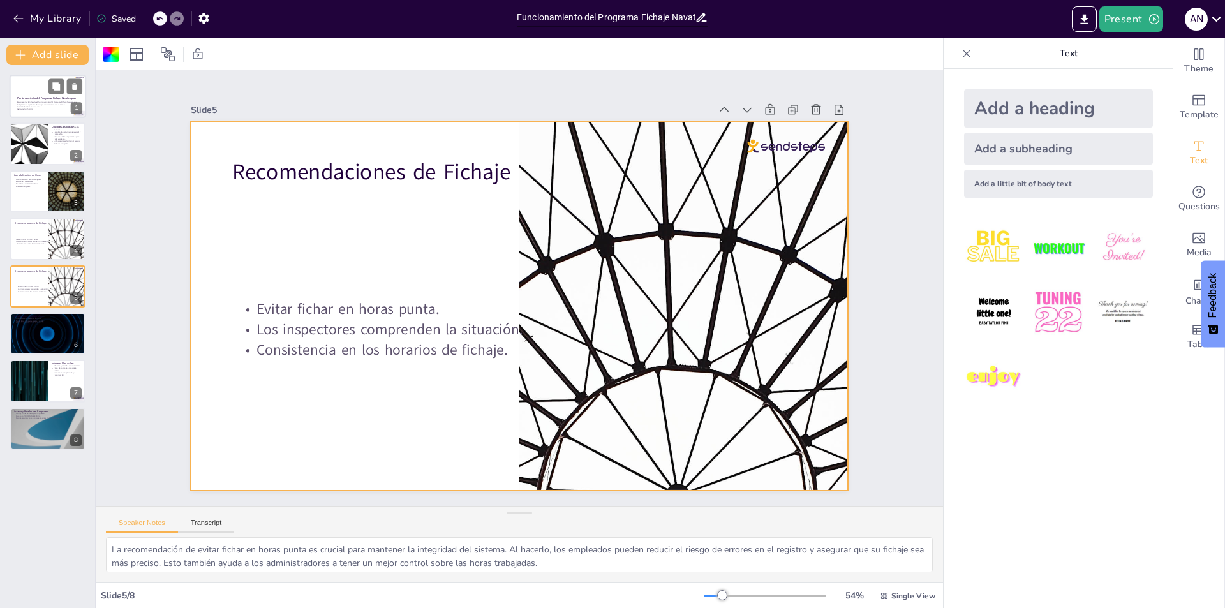
click at [56, 111] on div at bounding box center [48, 96] width 77 height 43
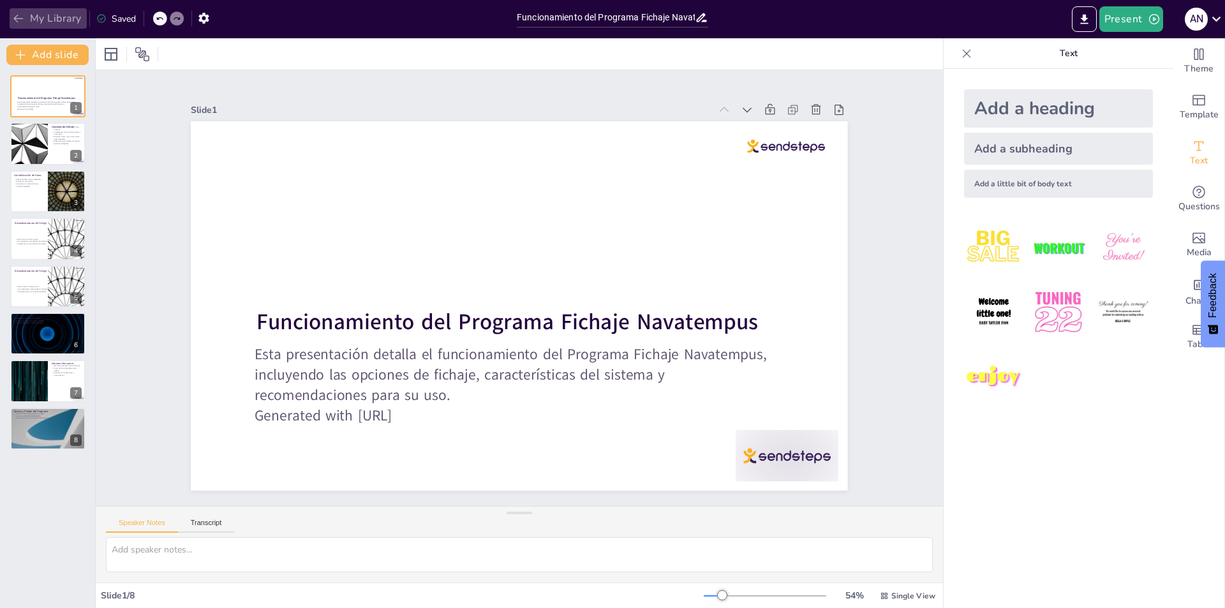
click at [59, 24] on button "My Library" at bounding box center [48, 18] width 77 height 20
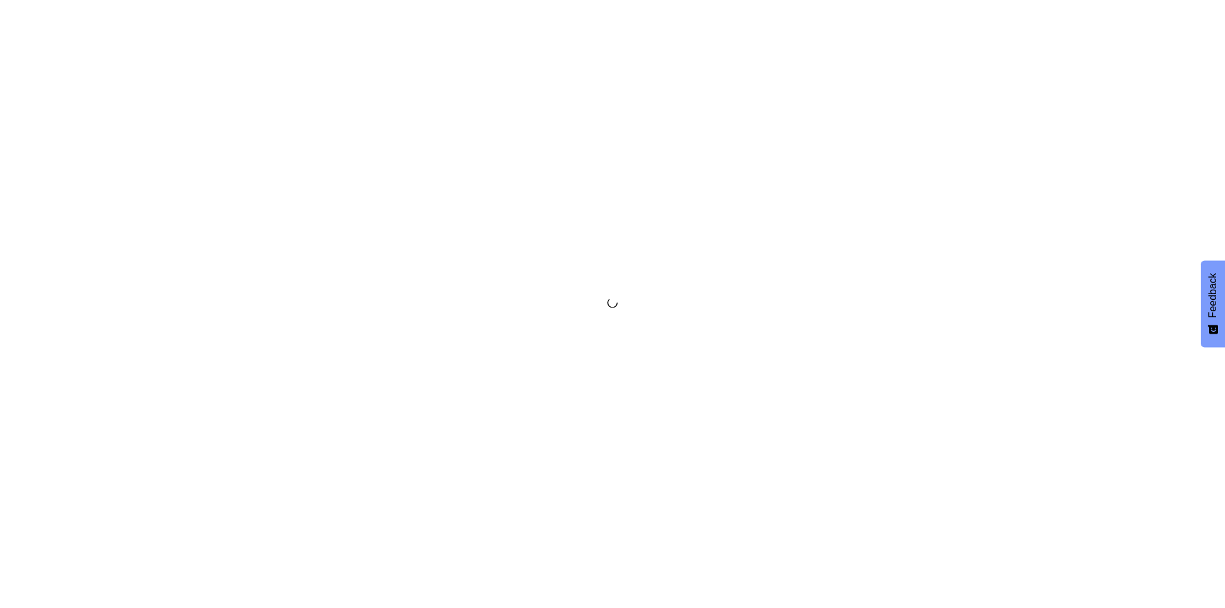
click at [50, 257] on div at bounding box center [612, 304] width 1225 height 608
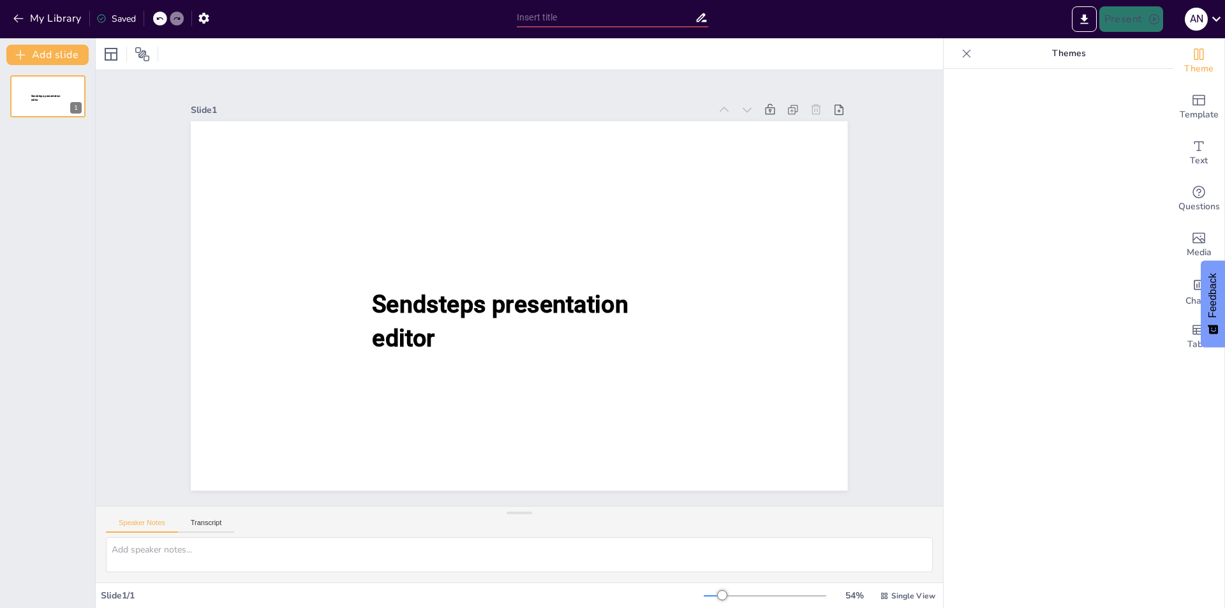
type input "Funcionamiento del Programa Fichaje Navatempus"
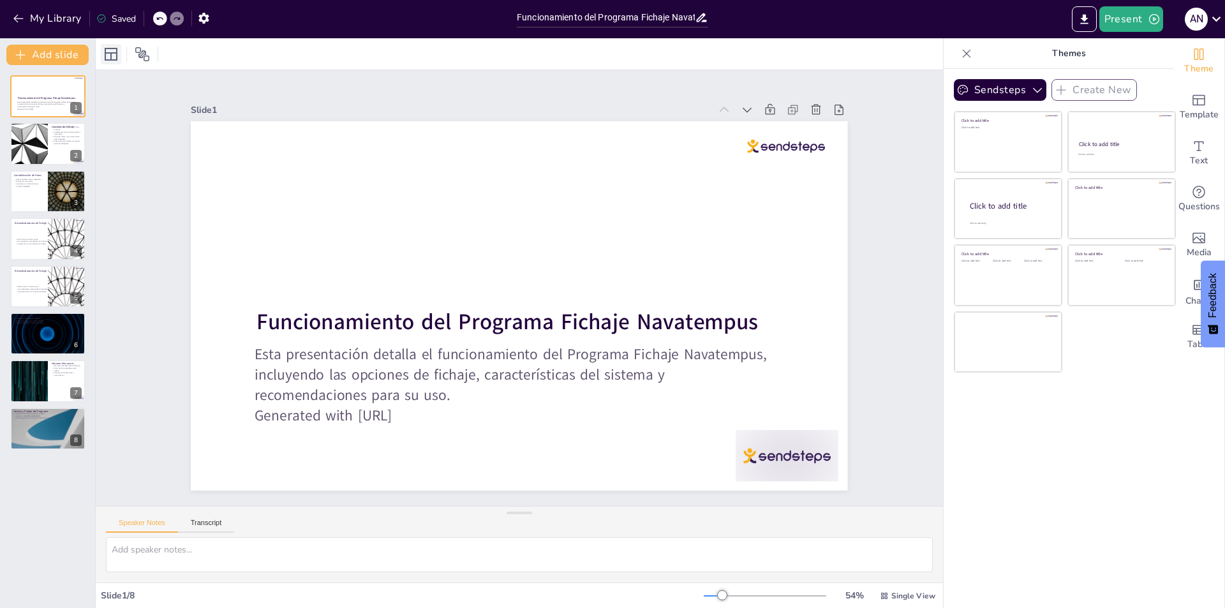
click at [115, 63] on div at bounding box center [111, 54] width 20 height 20
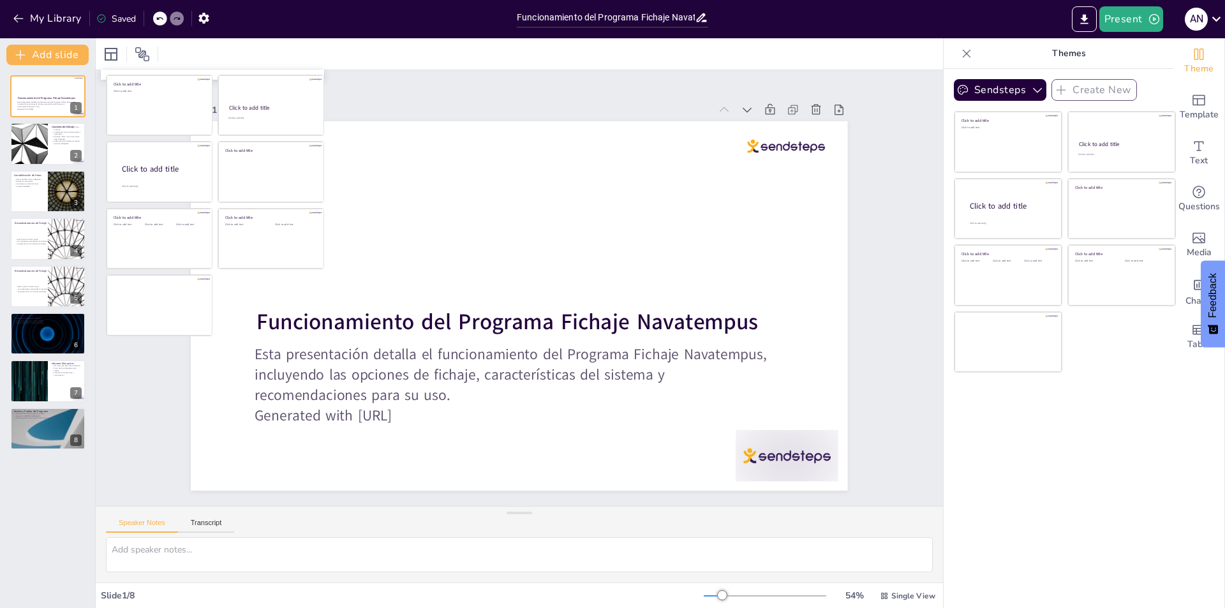
click at [149, 597] on div "Slide 1 / 8" at bounding box center [402, 595] width 603 height 12
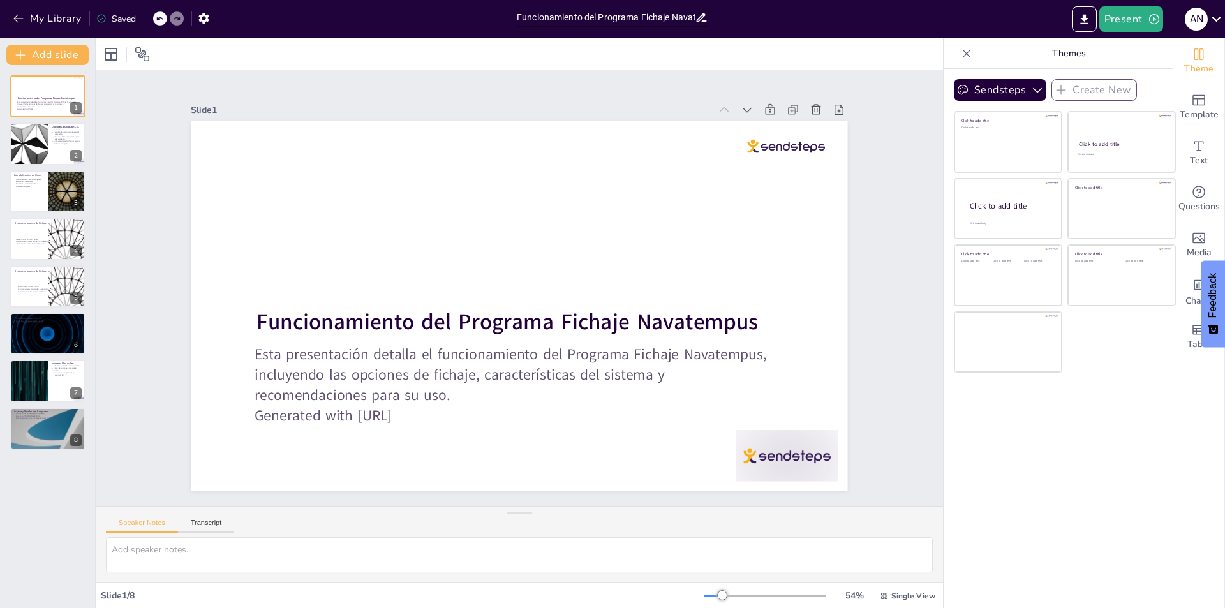
click at [73, 588] on div "Funcionamiento del Programa Fichaje Navatempus Esta presentación detalla el fun…" at bounding box center [47, 336] width 95 height 543
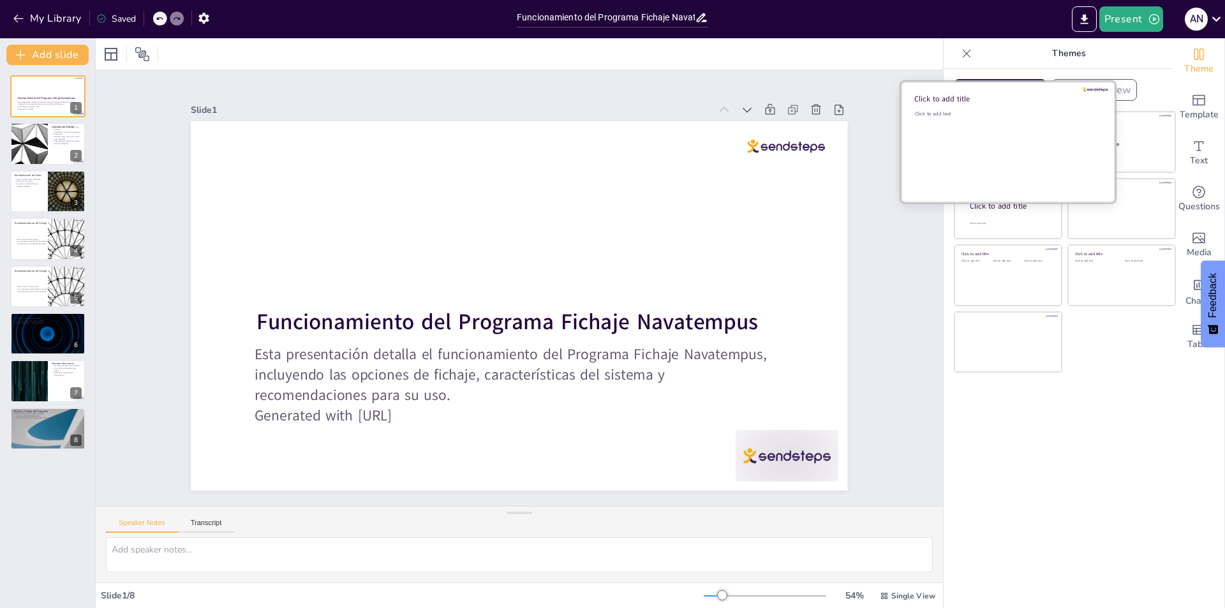
click at [1011, 143] on div "Click to add text" at bounding box center [1006, 149] width 182 height 79
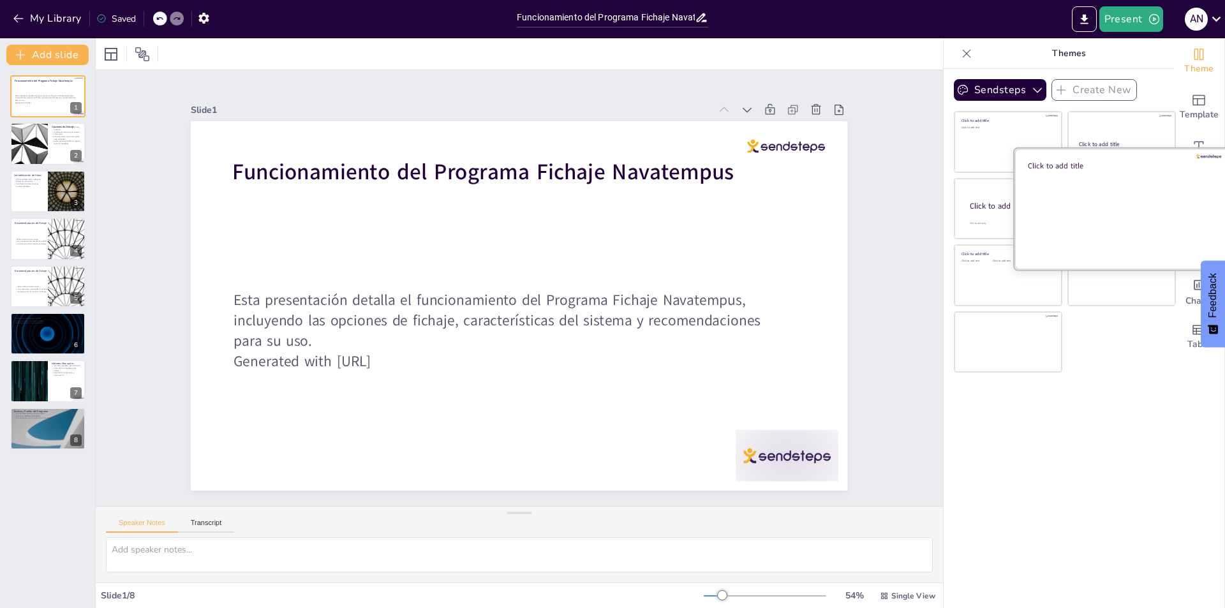
click at [1069, 208] on div at bounding box center [1121, 208] width 214 height 121
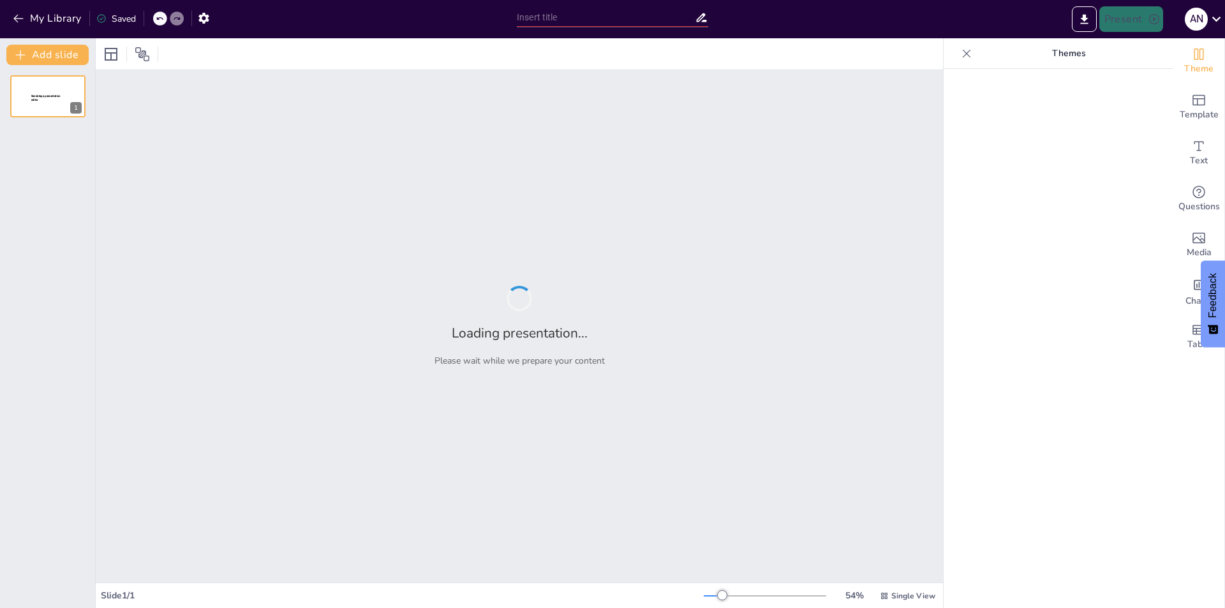
type input "Acceso y Uso del Programa de Prueba de Navatempus"
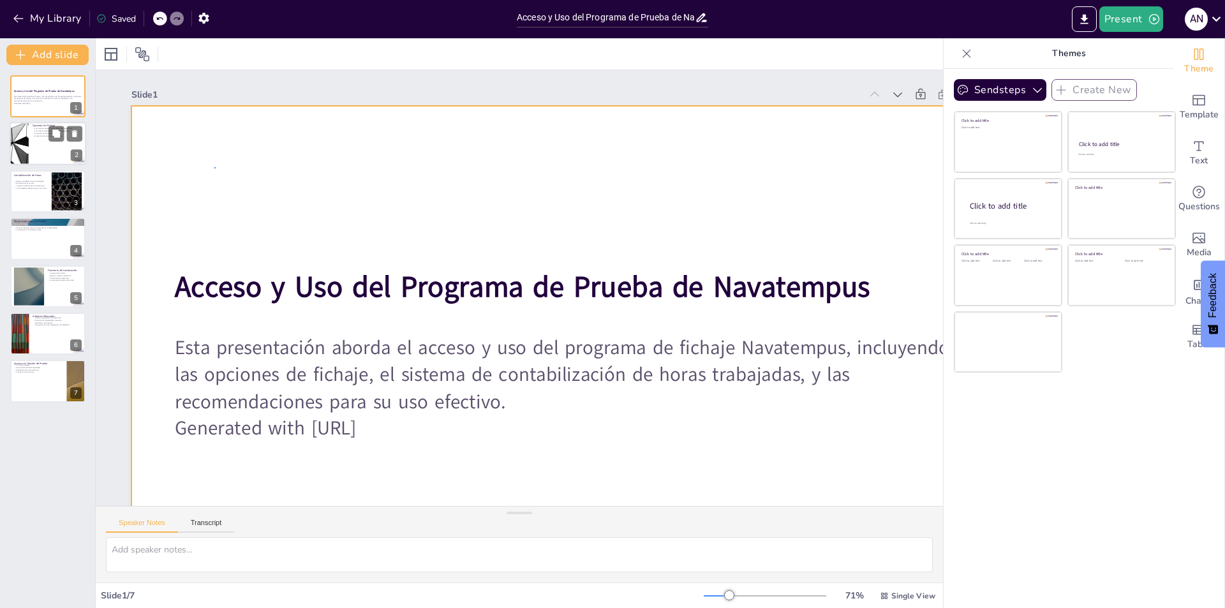
drag, startPoint x: 214, startPoint y: 167, endPoint x: 22, endPoint y: 157, distance: 192.9
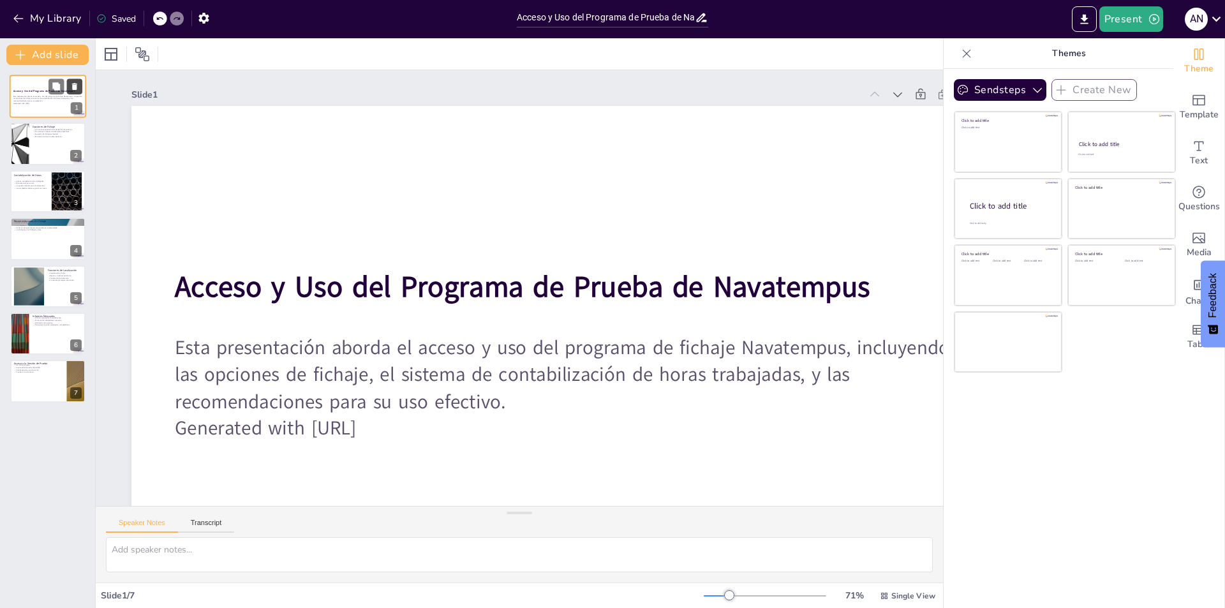
click at [71, 92] on button at bounding box center [74, 85] width 15 height 15
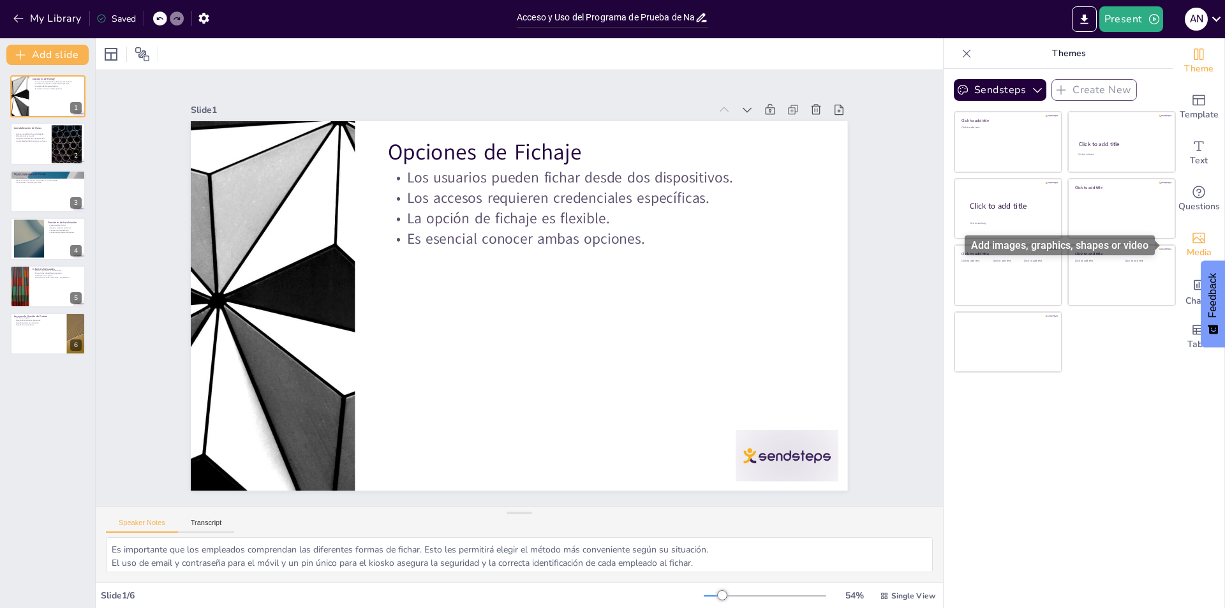
click at [1189, 251] on span "Media" at bounding box center [1199, 253] width 25 height 14
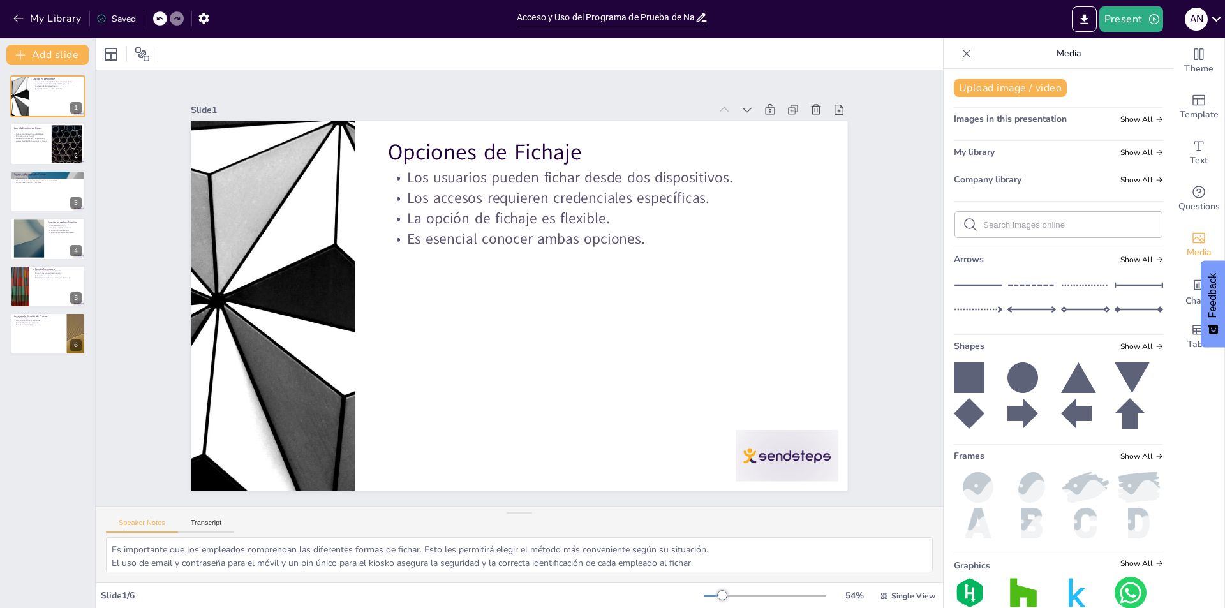
click at [999, 117] on span "Images in this presentation" at bounding box center [1010, 119] width 113 height 12
drag, startPoint x: 1099, startPoint y: 116, endPoint x: 1107, endPoint y: 122, distance: 9.6
click at [1106, 121] on div "Images in this presentation Show All" at bounding box center [1058, 121] width 209 height 17
click at [1143, 117] on span "Show All" at bounding box center [1141, 119] width 43 height 9
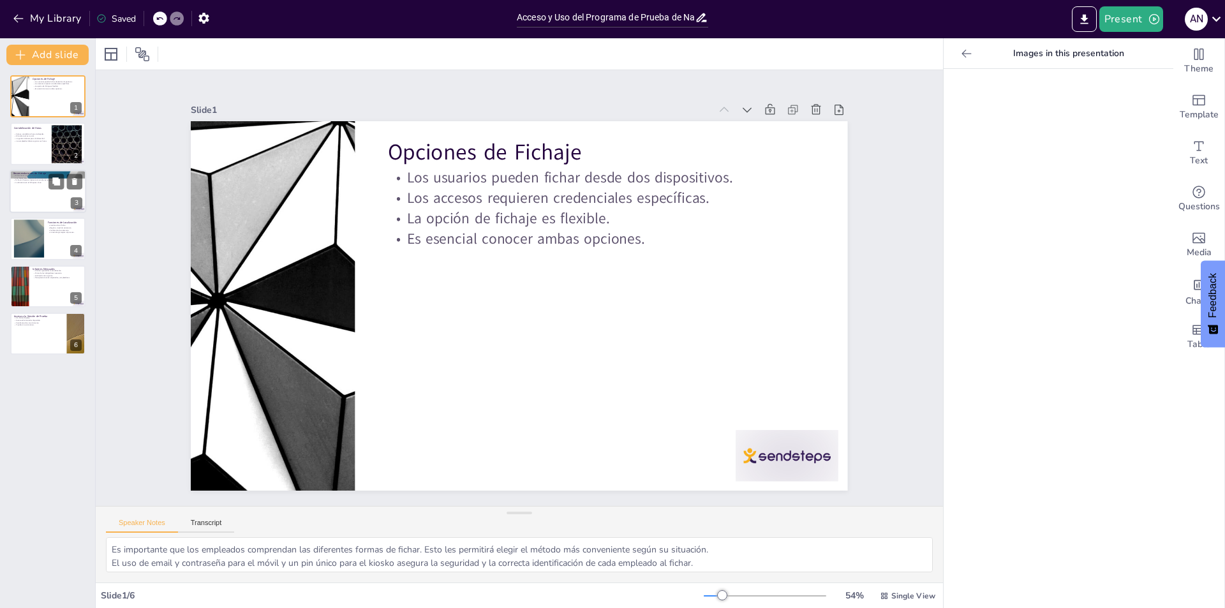
click at [40, 172] on p "Recomendaciones de Fichaje" at bounding box center [47, 174] width 69 height 4
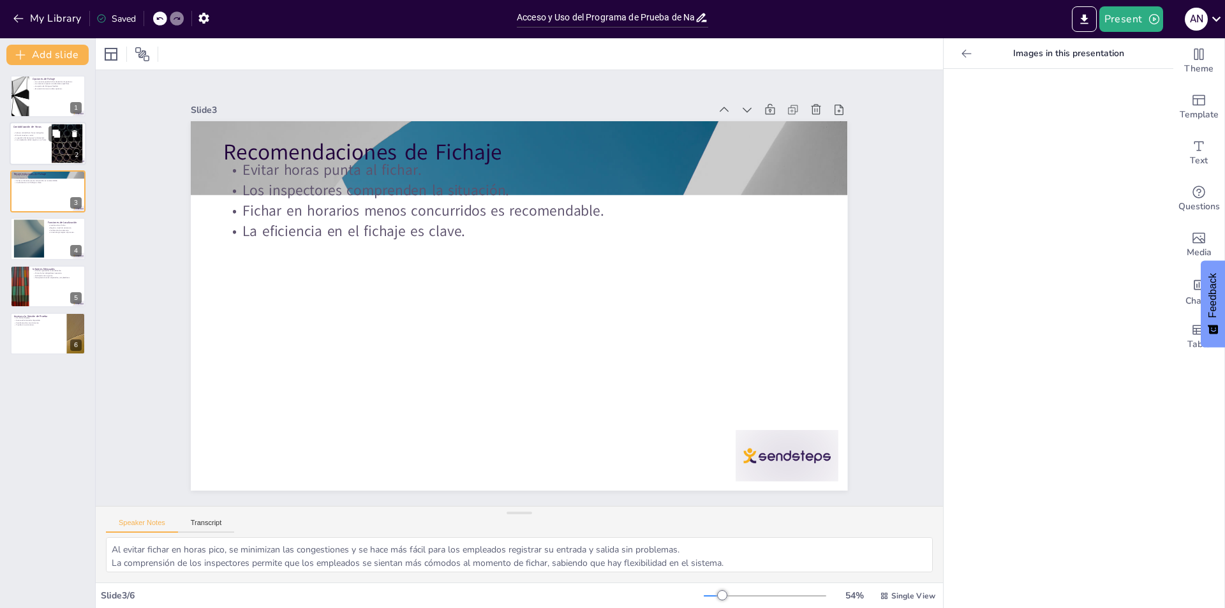
click at [34, 132] on p "Solo se contabilizan horas trabajadas." at bounding box center [30, 133] width 34 height 3
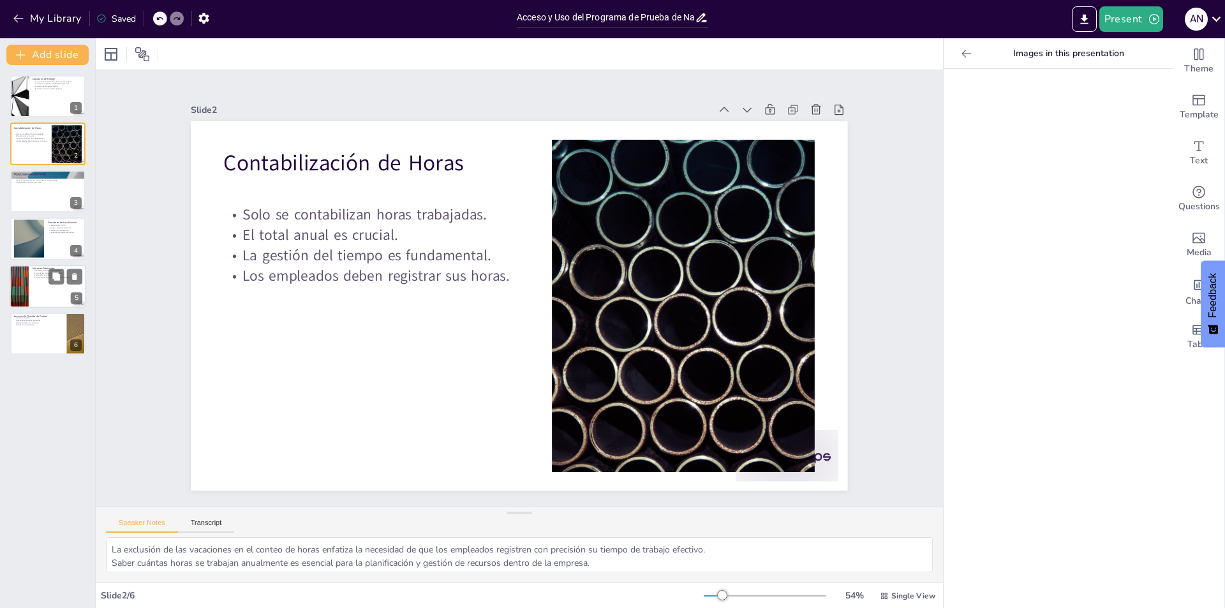
click at [36, 265] on div "Informes Mensuales Informes generados mensualmente. Firma de los trabajadores n…" at bounding box center [48, 286] width 77 height 43
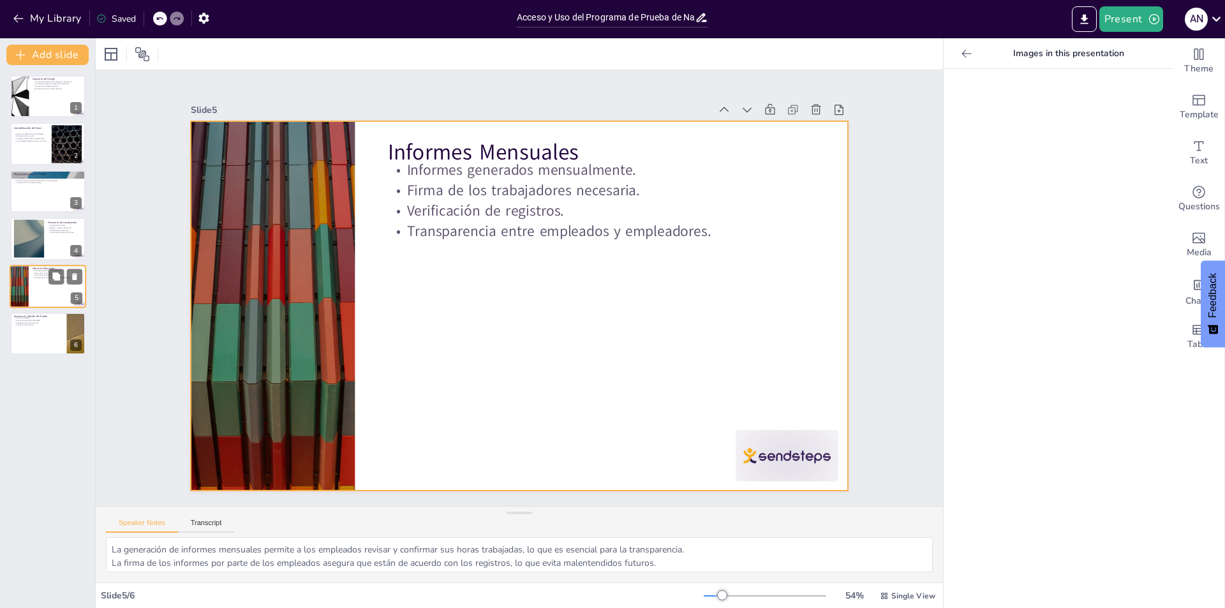
click at [43, 290] on div at bounding box center [48, 286] width 77 height 43
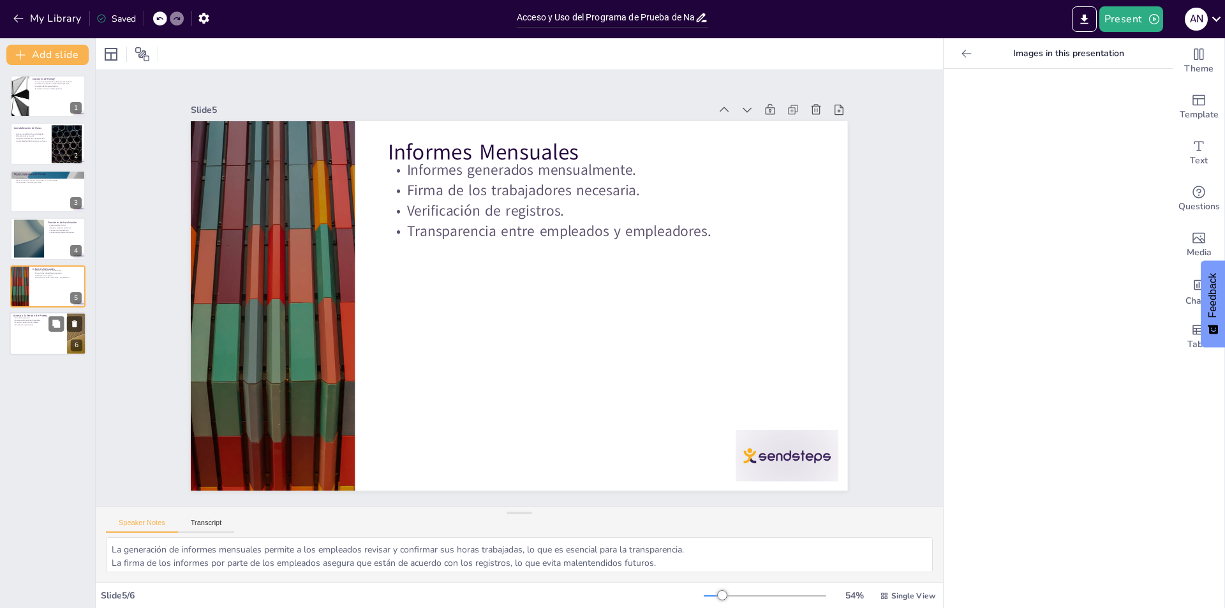
click at [36, 339] on div at bounding box center [48, 333] width 77 height 43
type textarea "La ausencia de un límite de plazo para la versión de prueba permite a los emple…"
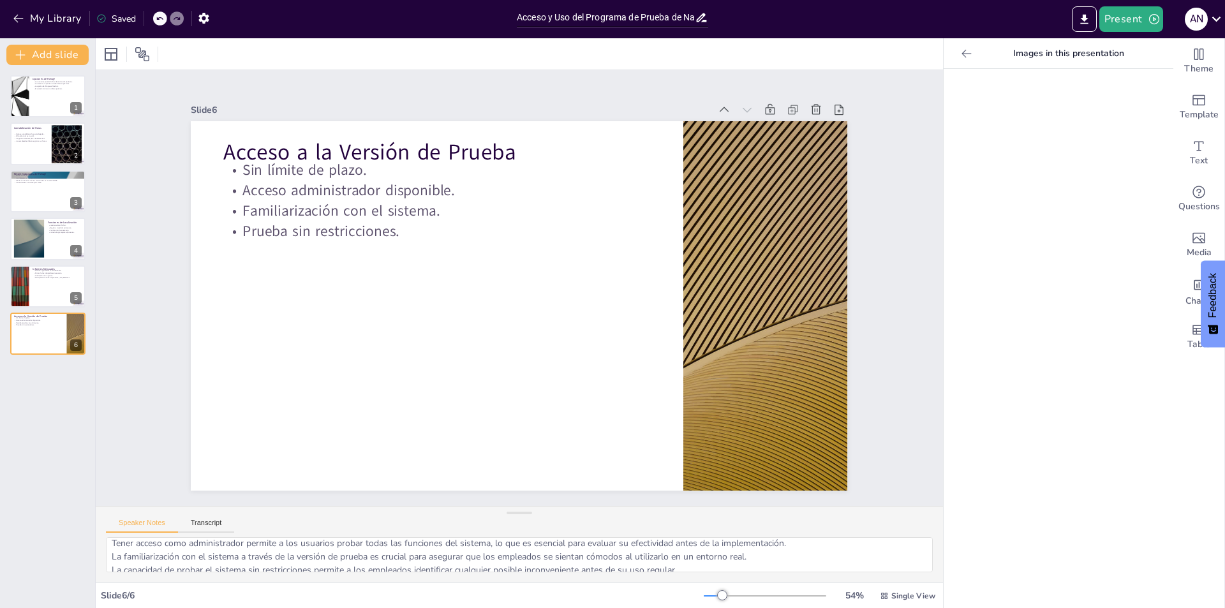
scroll to position [30, 0]
drag, startPoint x: 138, startPoint y: 53, endPoint x: 130, endPoint y: 57, distance: 9.1
click at [133, 56] on div at bounding box center [142, 54] width 20 height 20
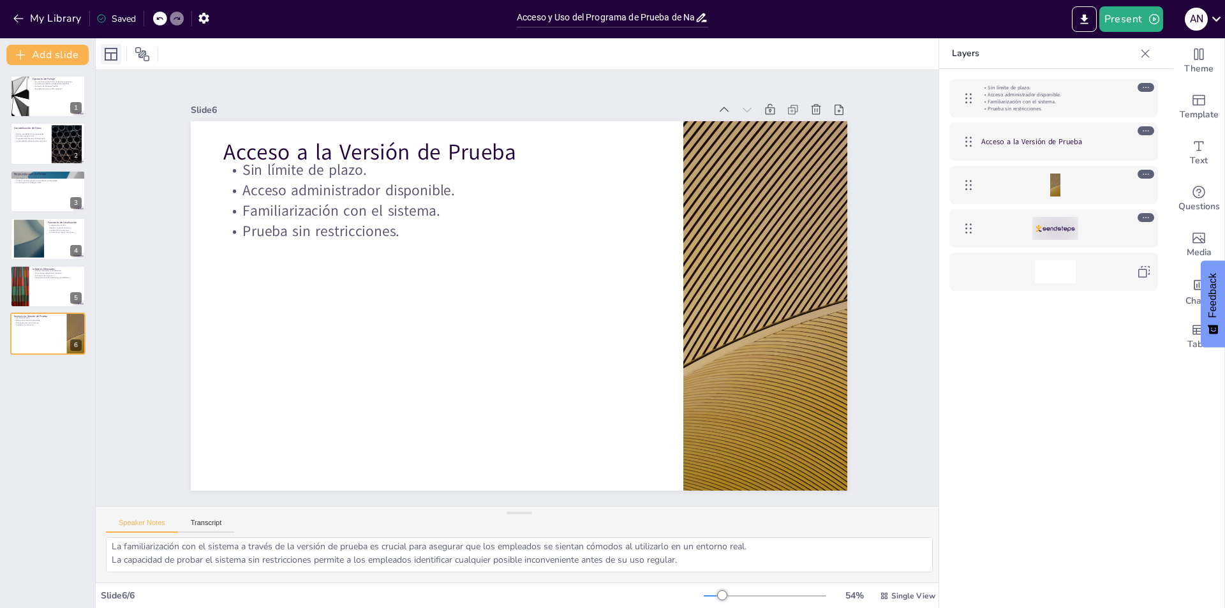
click at [116, 60] on icon at bounding box center [111, 54] width 13 height 13
click at [1021, 201] on div at bounding box center [1053, 185] width 209 height 38
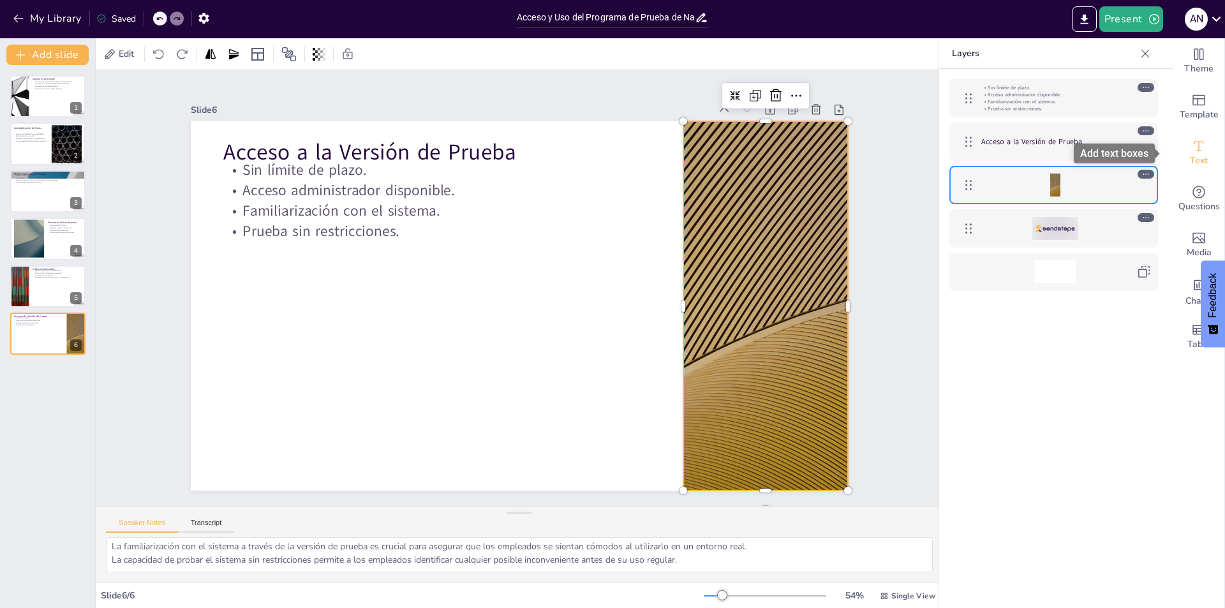
click at [1191, 144] on icon "Add text boxes" at bounding box center [1198, 145] width 15 height 15
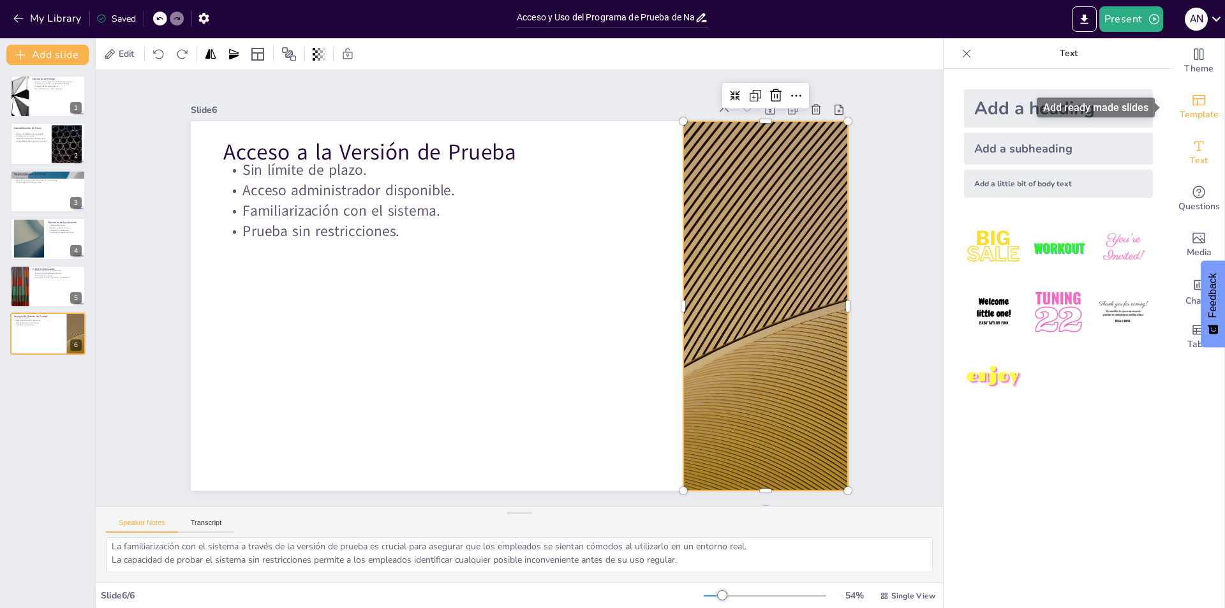
click at [1192, 105] on icon "Add ready made slides" at bounding box center [1198, 100] width 13 height 11
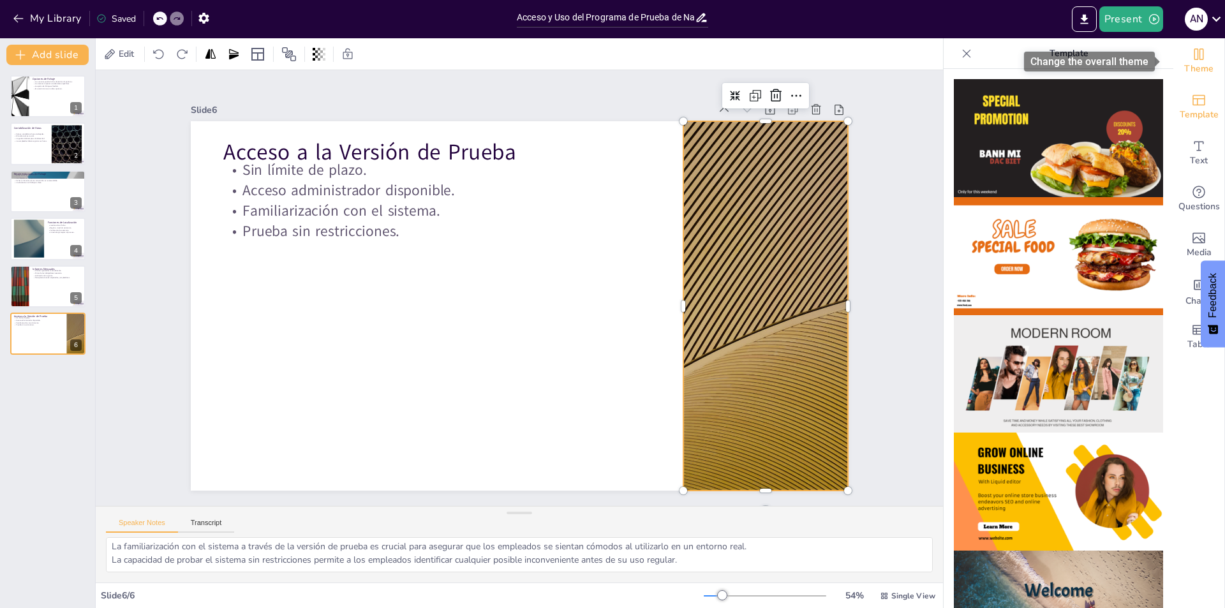
click at [1192, 70] on span "Theme" at bounding box center [1198, 69] width 29 height 14
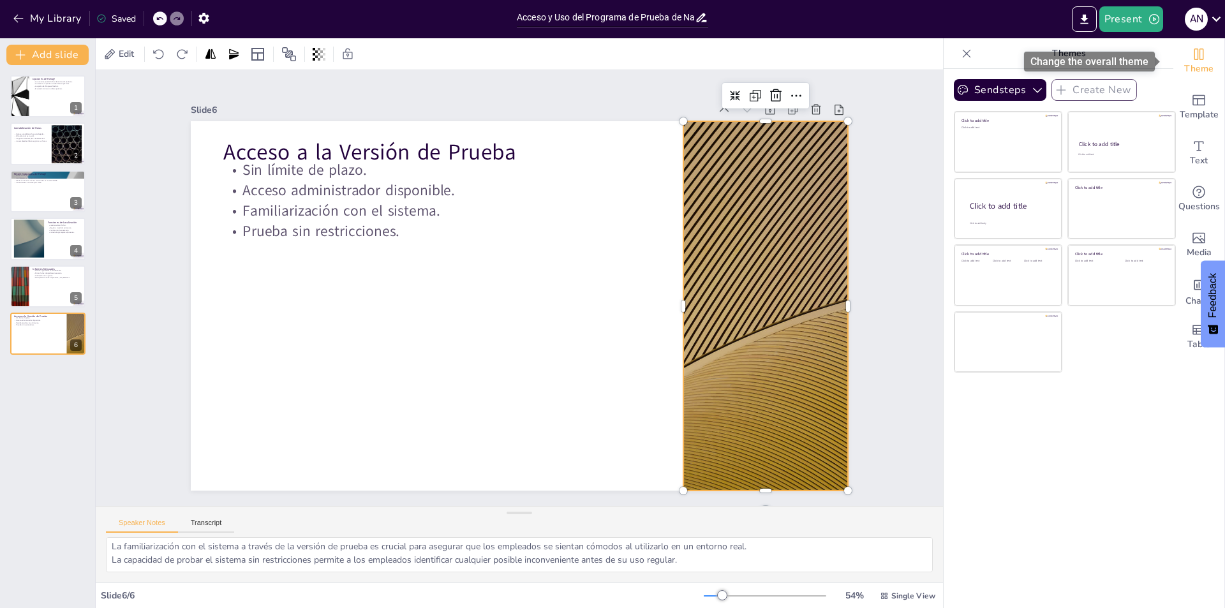
click at [1192, 70] on span "Theme" at bounding box center [1198, 69] width 29 height 14
click at [1199, 109] on span "Template" at bounding box center [1199, 115] width 39 height 14
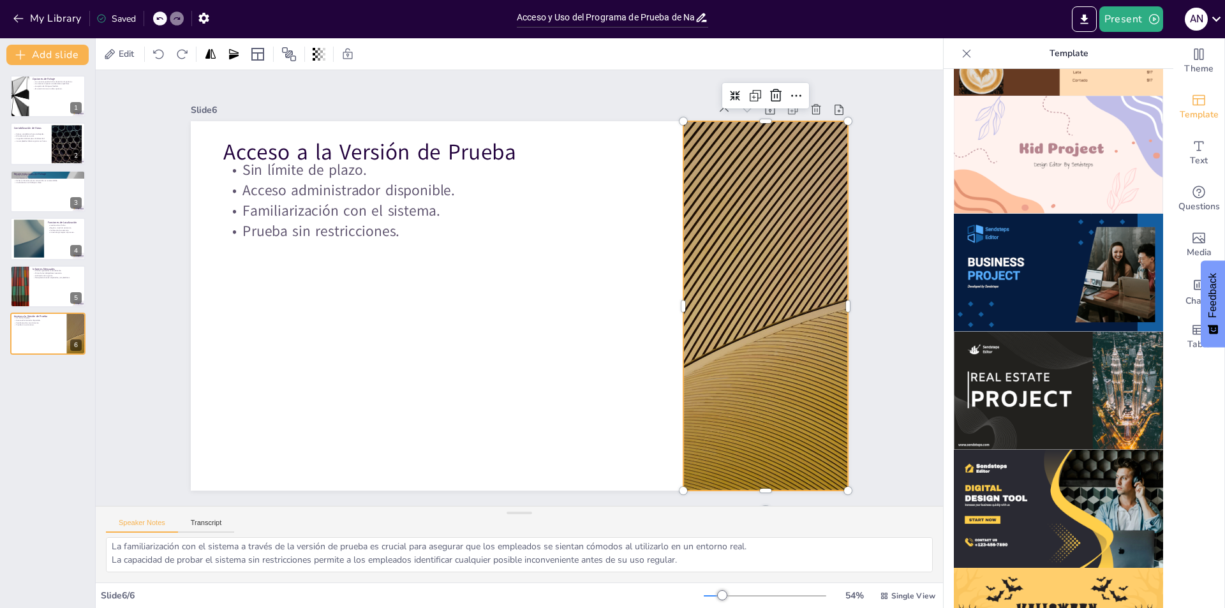
scroll to position [957, 0]
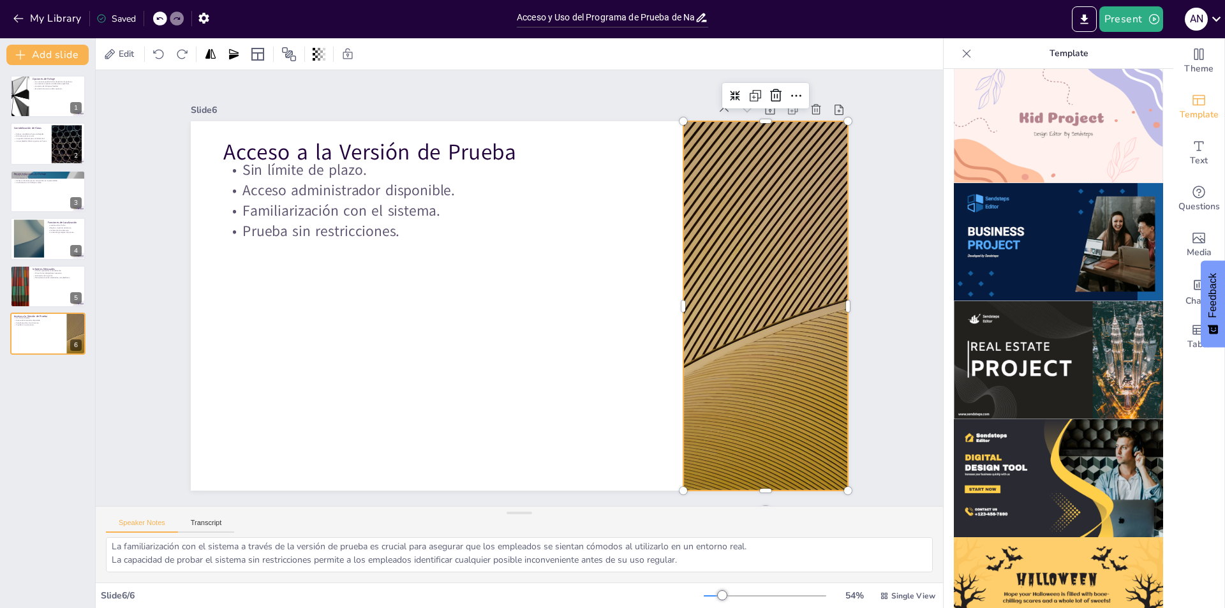
click at [1019, 214] on img at bounding box center [1058, 242] width 209 height 118
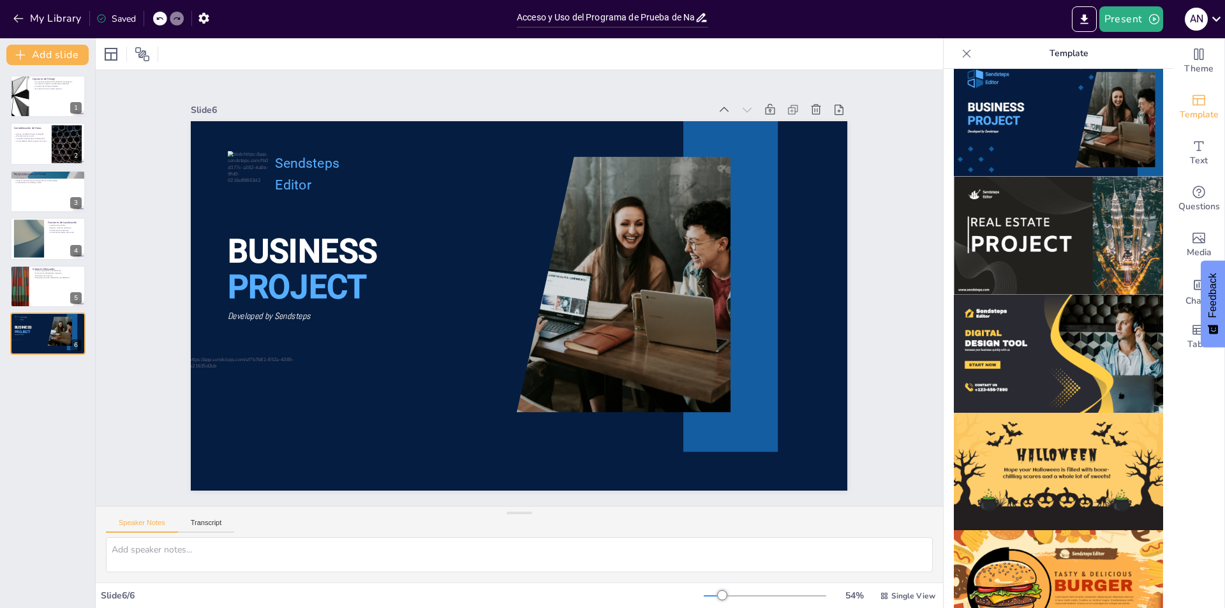
scroll to position [1018, 0]
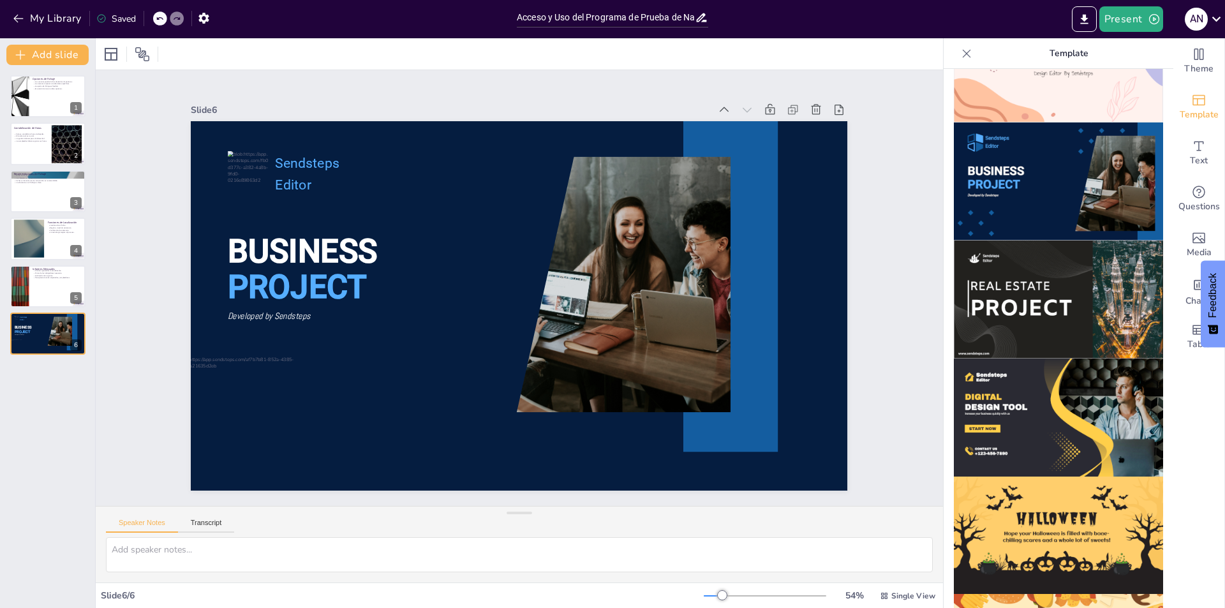
click at [1006, 273] on img at bounding box center [1058, 300] width 209 height 118
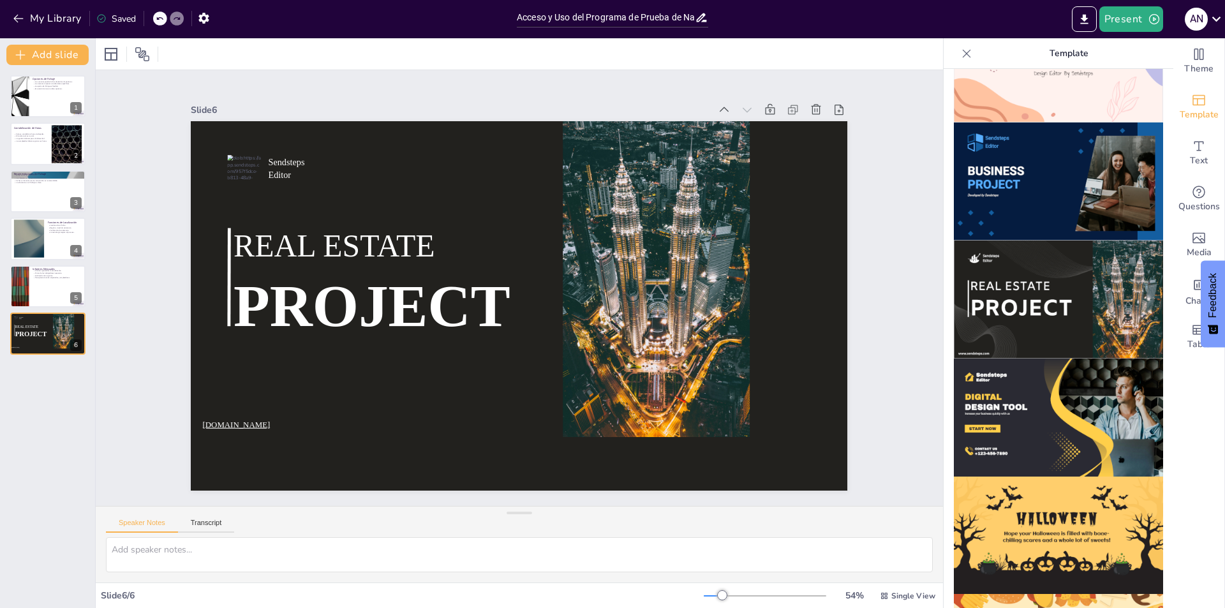
click at [1006, 273] on img at bounding box center [1058, 300] width 209 height 118
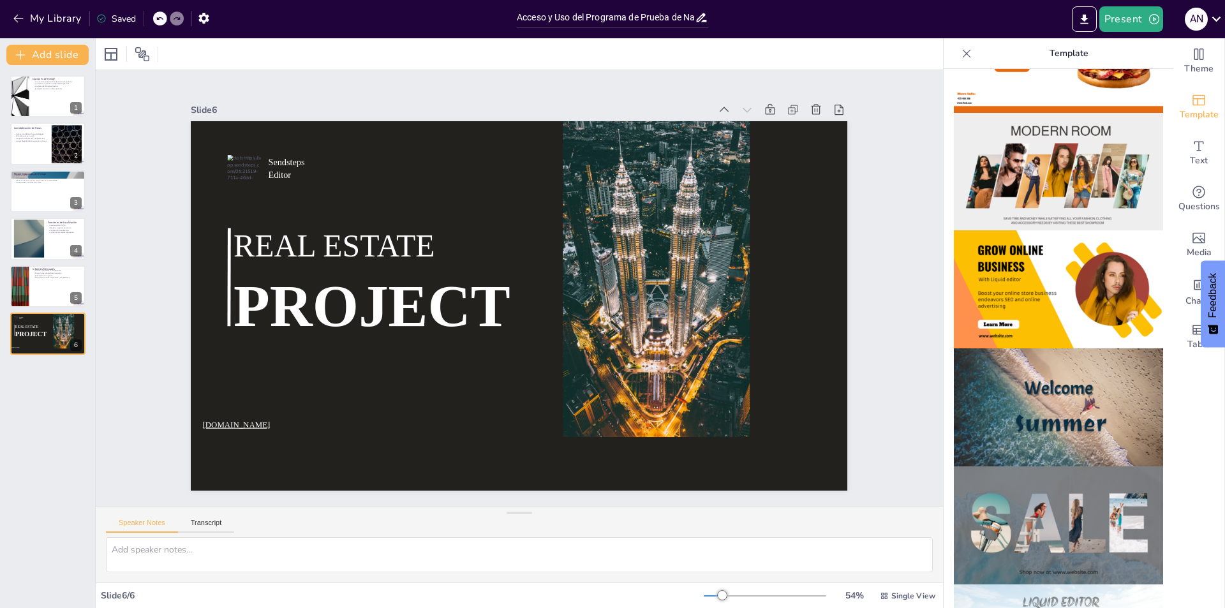
scroll to position [188, 0]
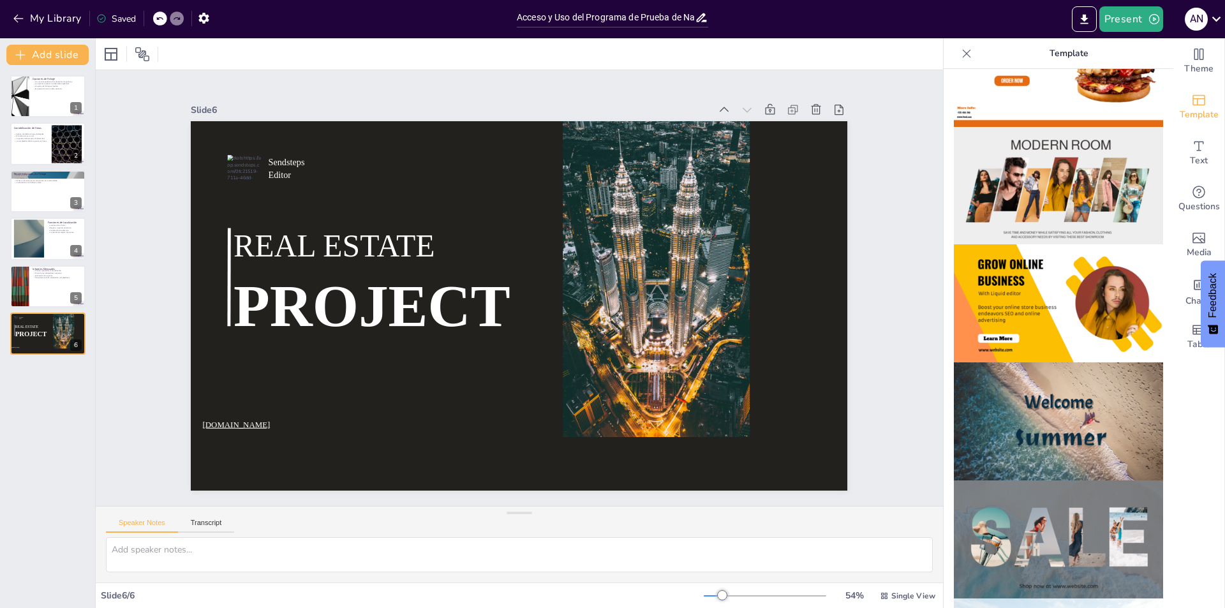
click at [1018, 300] on img at bounding box center [1058, 303] width 209 height 118
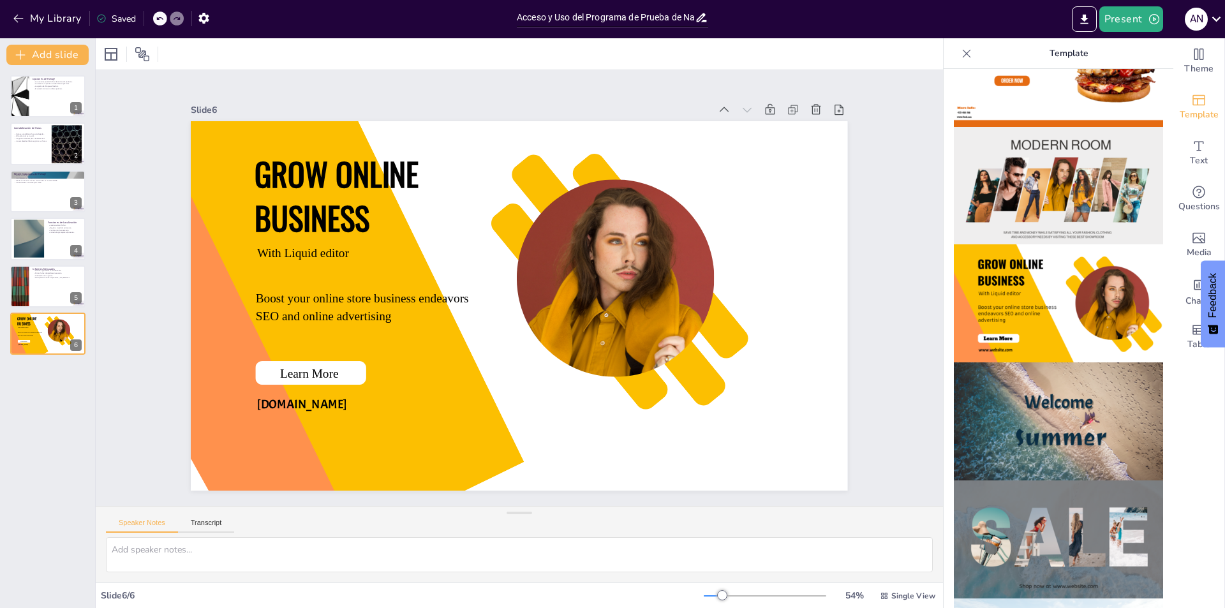
click at [1040, 184] on img at bounding box center [1058, 186] width 209 height 118
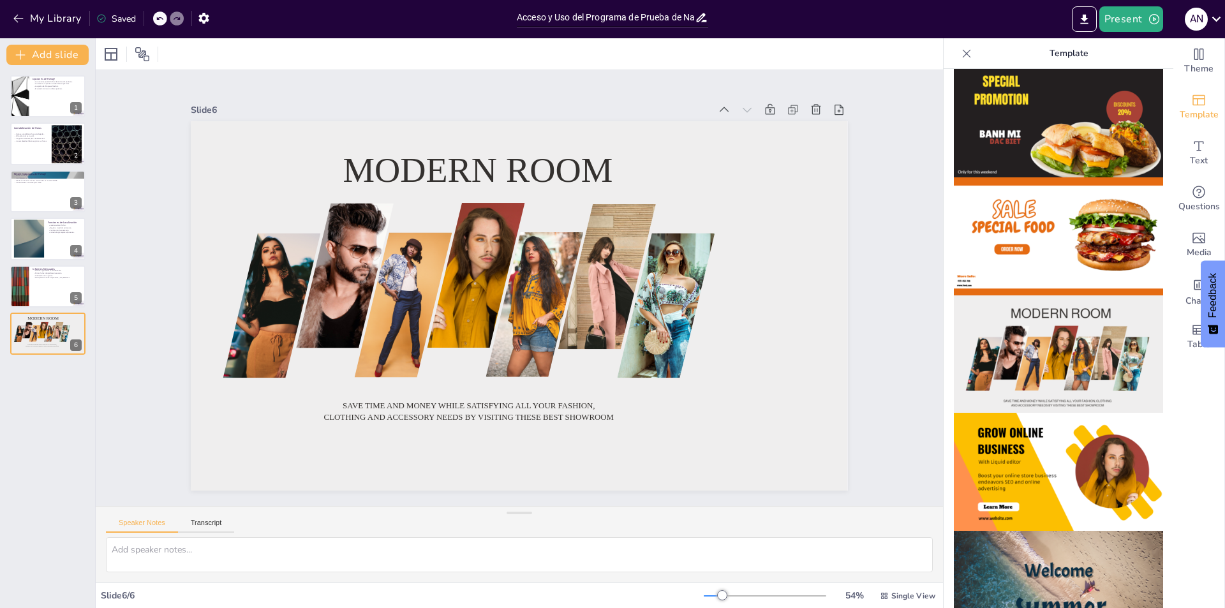
scroll to position [0, 0]
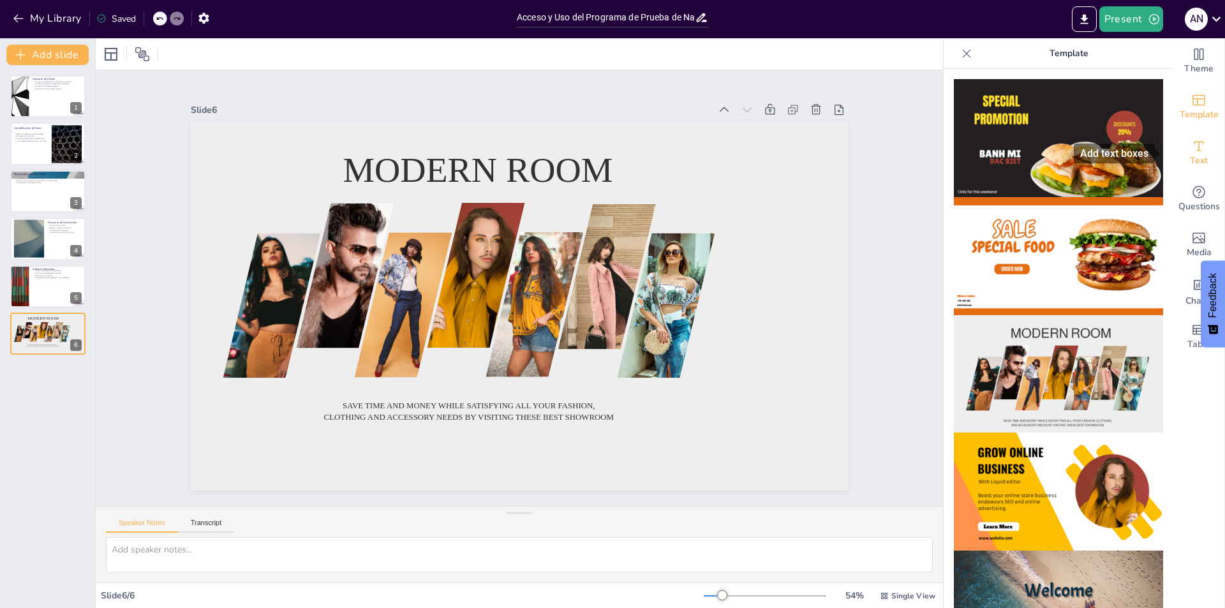
click at [1195, 167] on span "Text" at bounding box center [1199, 161] width 18 height 14
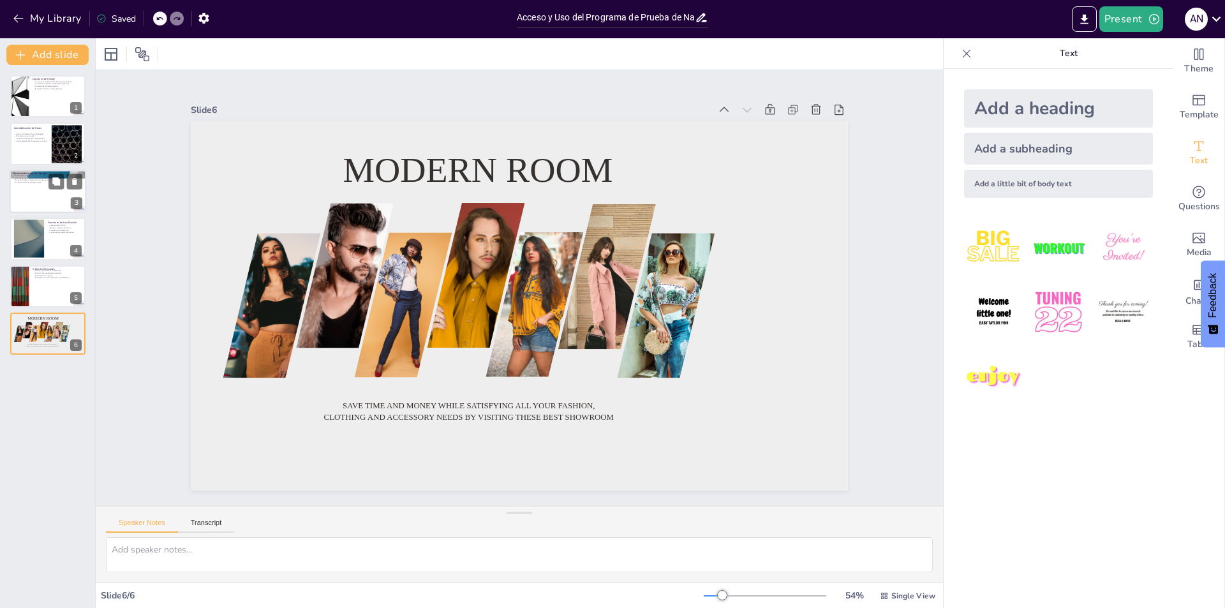
click at [40, 207] on div at bounding box center [48, 191] width 77 height 43
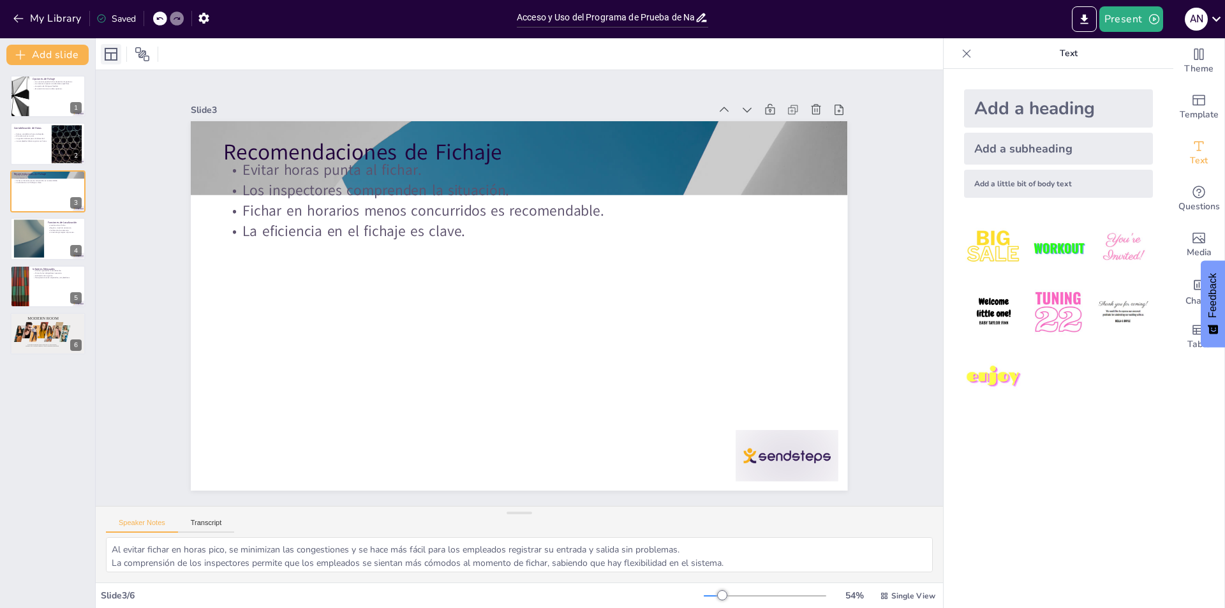
click at [107, 46] on div at bounding box center [111, 54] width 20 height 20
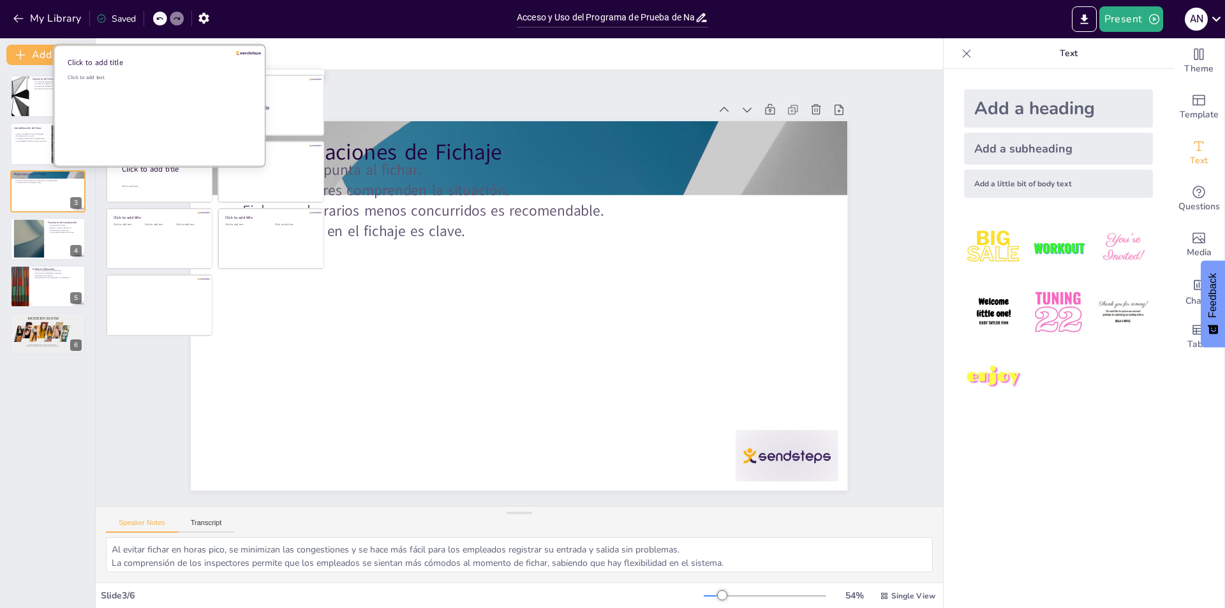
click at [135, 108] on div "Click to add text" at bounding box center [159, 113] width 182 height 79
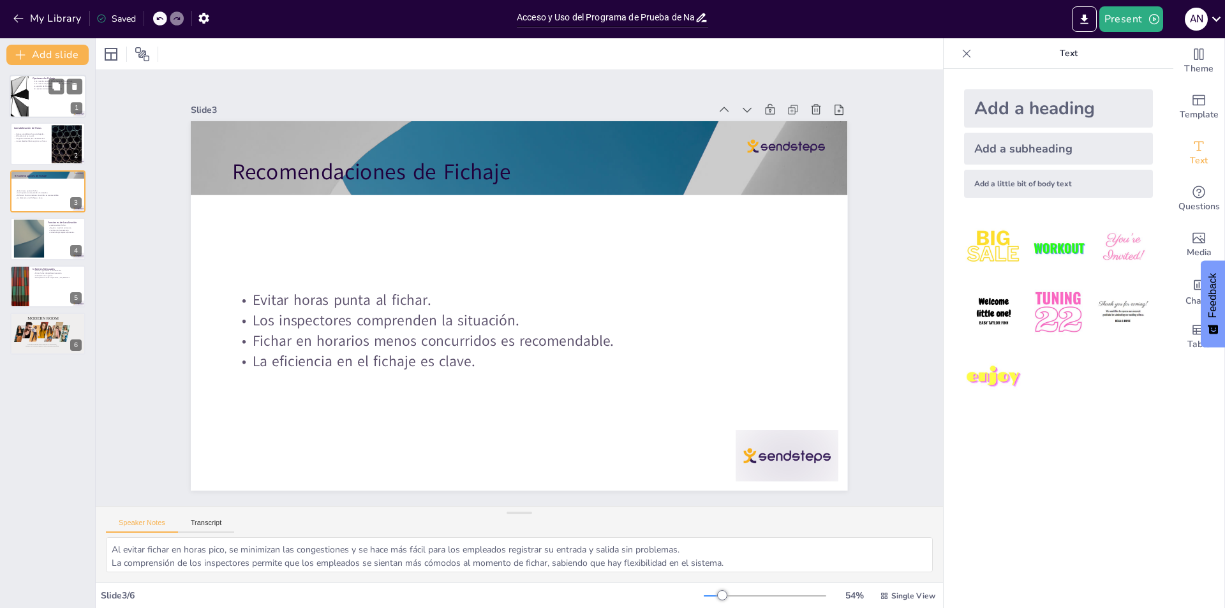
click at [38, 99] on div at bounding box center [48, 96] width 77 height 43
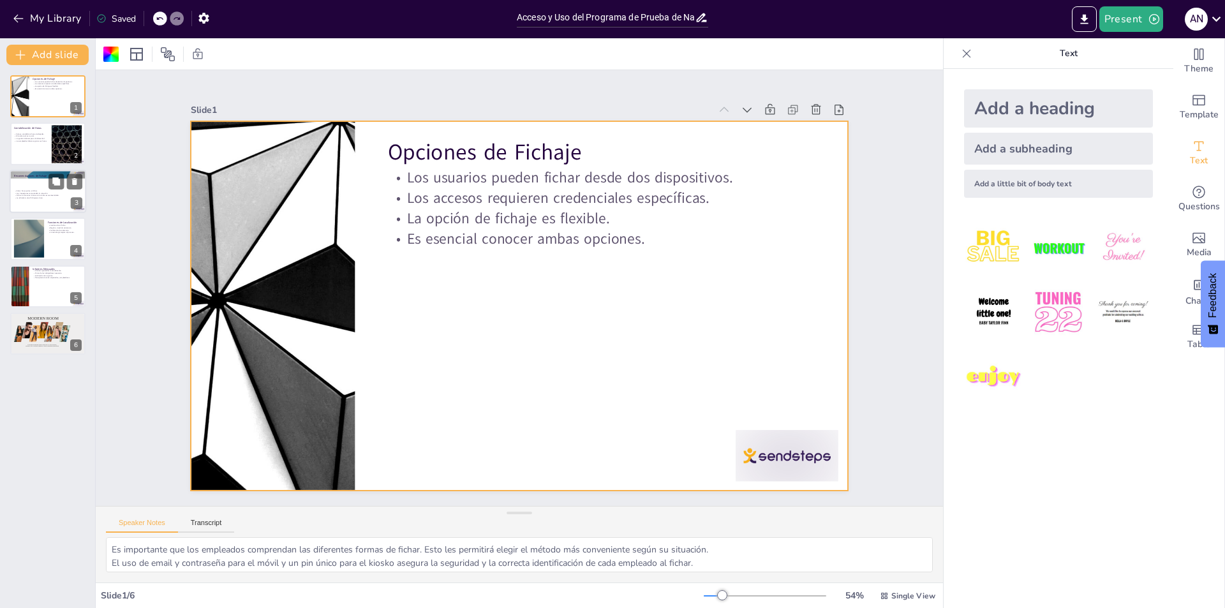
click at [33, 184] on div "Evitar horas punta al fichar. Los inspectores comprenden la situación. Fichar e…" at bounding box center [47, 194] width 65 height 28
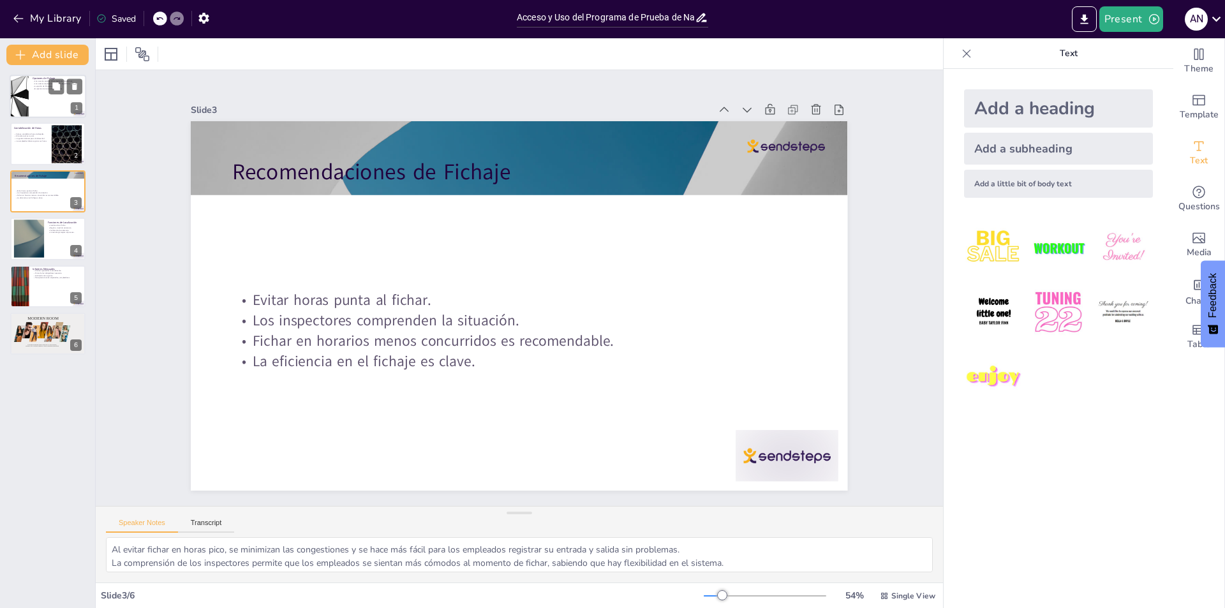
click at [33, 89] on p "Es esencial conocer ambas opciones." at bounding box center [58, 88] width 50 height 3
type textarea "Es importante que los empleados comprendan las diferentes formas de fichar. Est…"
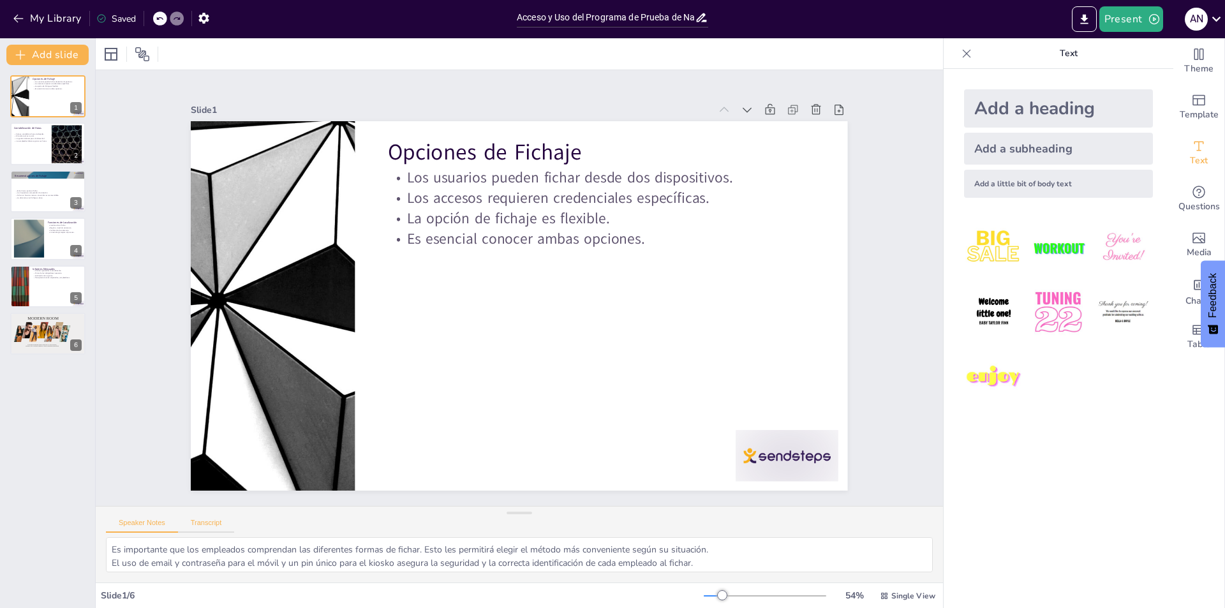
click at [212, 519] on button "Transcript" at bounding box center [206, 526] width 57 height 14
click at [158, 519] on button "Speaker Notes" at bounding box center [142, 526] width 72 height 14
click at [1136, 16] on button "Present" at bounding box center [1131, 19] width 64 height 26
click at [1144, 51] on li "Preview presentation" at bounding box center [1150, 47] width 101 height 20
